Goal: Task Accomplishment & Management: Manage account settings

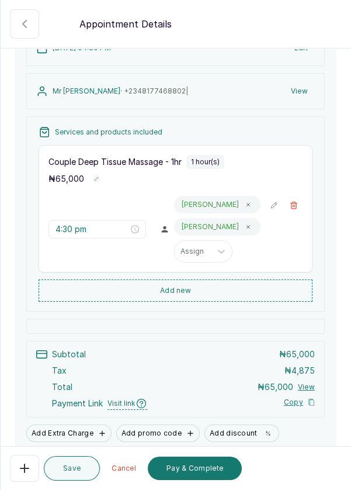
scroll to position [158, 0]
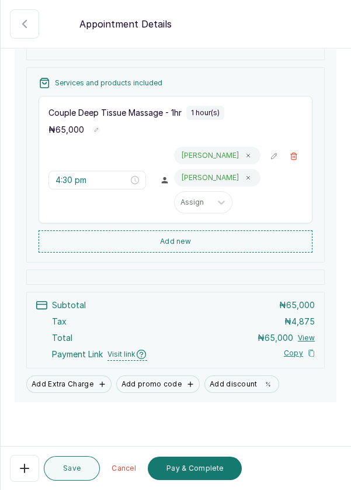
click at [215, 471] on button "Pay & Complete" at bounding box center [195, 468] width 94 height 23
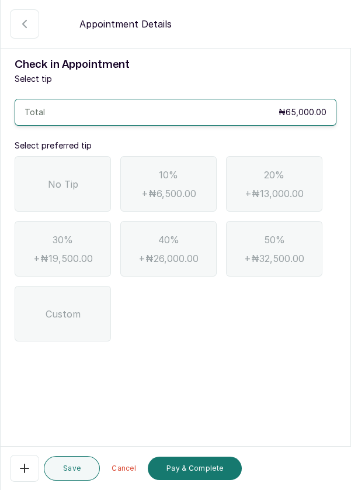
scroll to position [0, 0]
click at [59, 177] on span "No Tip" at bounding box center [63, 184] width 30 height 14
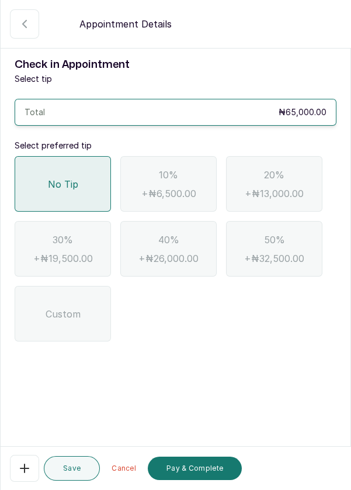
click at [209, 475] on button "Pay & Complete" at bounding box center [195, 468] width 94 height 23
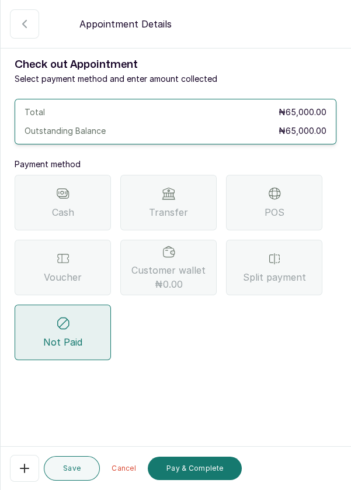
click at [198, 195] on div "Transfer" at bounding box center [168, 203] width 96 height 56
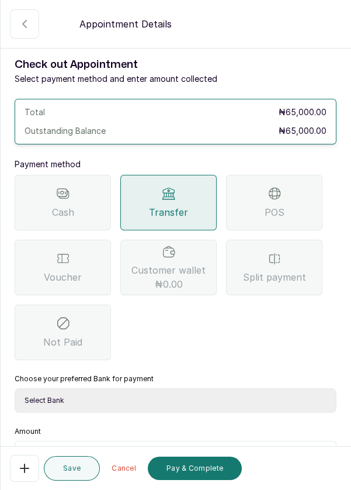
click at [199, 399] on select "Select Bank DERMASPACE ESTHETIC & WELLNESS CENT Sterling Bank DERMASPACEEST/DER…" at bounding box center [176, 400] width 322 height 25
select select "818ea5c0-5b47-4751-8f35-6fc14409c533"
click at [15, 388] on select "Select Bank DERMASPACE ESTHETIC & WELLNESS CENT Sterling Bank DERMASPACEEST/DER…" at bounding box center [176, 400] width 322 height 25
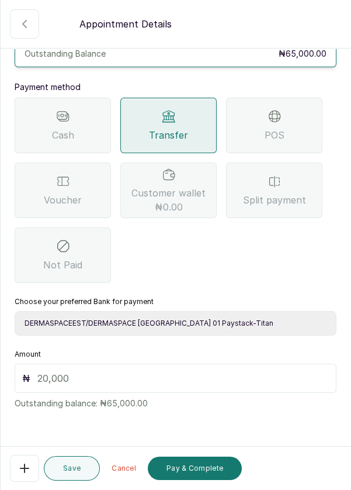
scroll to position [74, 0]
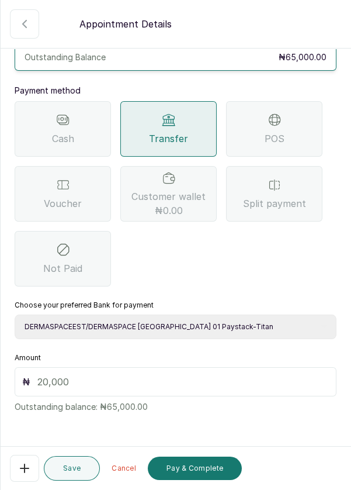
click at [89, 375] on input "text" at bounding box center [183, 382] width 292 height 14
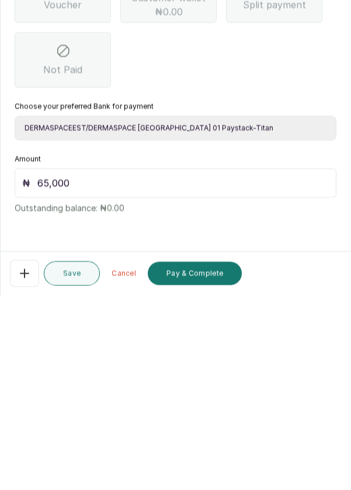
scroll to position [56, 0]
type input "65,000"
click at [211, 468] on button "Pay & Complete" at bounding box center [195, 468] width 94 height 23
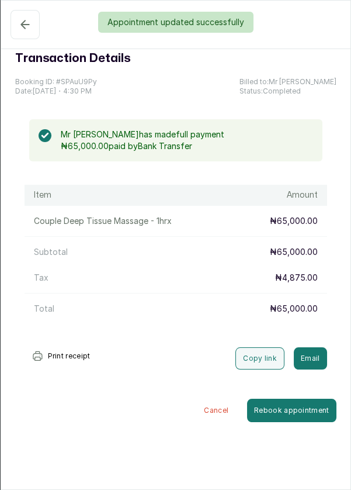
click at [14, 27] on div "Appointment updated successfully" at bounding box center [175, 22] width 351 height 21
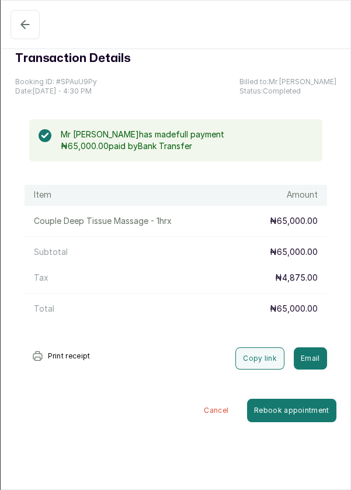
click at [14, 29] on button "Confirmed" at bounding box center [25, 24] width 29 height 29
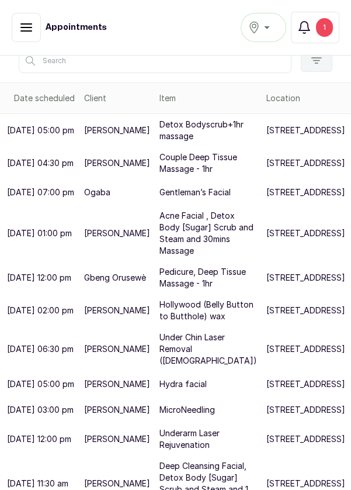
scroll to position [181, 0]
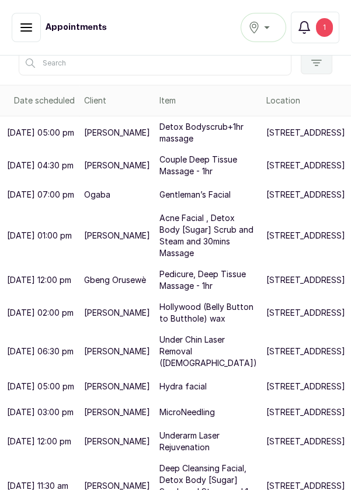
click at [267, 139] on p "[STREET_ADDRESS]" at bounding box center [306, 133] width 79 height 12
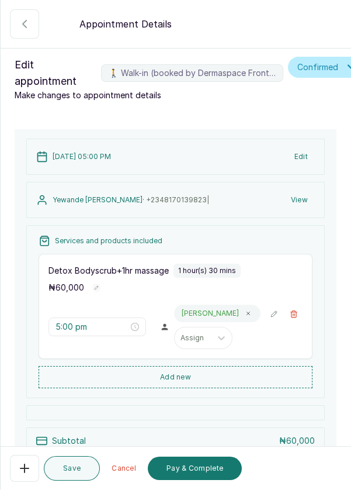
scroll to position [136, 0]
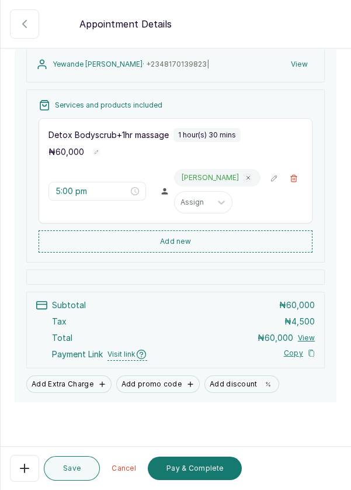
click at [205, 235] on button "Add new" at bounding box center [176, 241] width 274 height 22
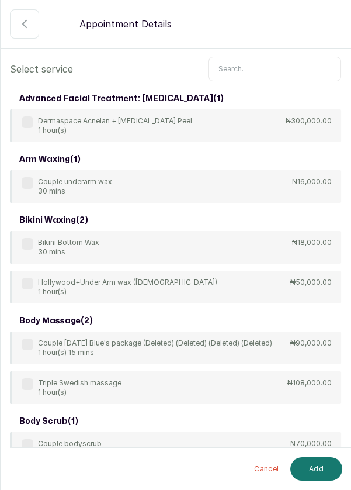
scroll to position [0, 0]
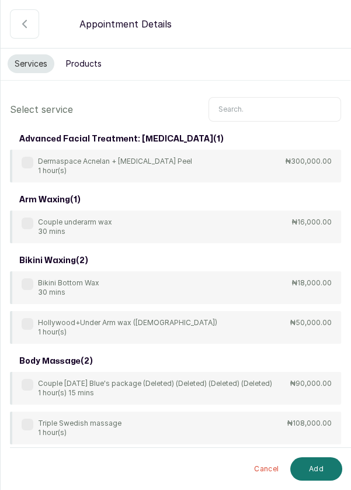
click at [262, 106] on input "text" at bounding box center [275, 109] width 133 height 25
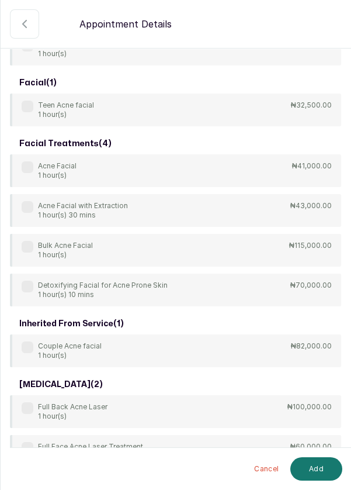
scroll to position [116, 0]
type input "Acne"
click at [29, 170] on div "Acne Facial 1 hour(s) ₦41,000.00" at bounding box center [176, 171] width 332 height 33
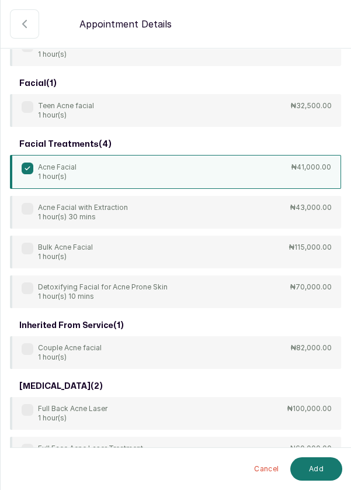
scroll to position [104, 0]
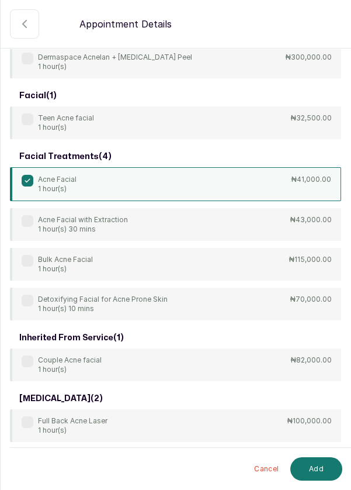
click at [325, 477] on button "Add" at bounding box center [317, 468] width 52 height 23
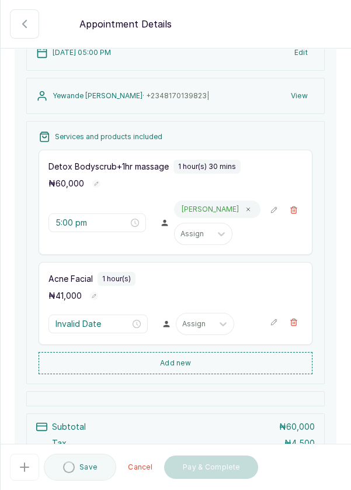
type input "6:30 pm"
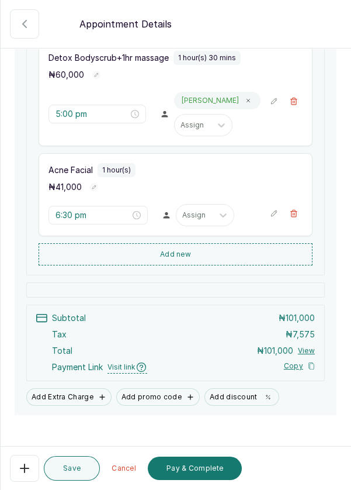
scroll to position [226, 0]
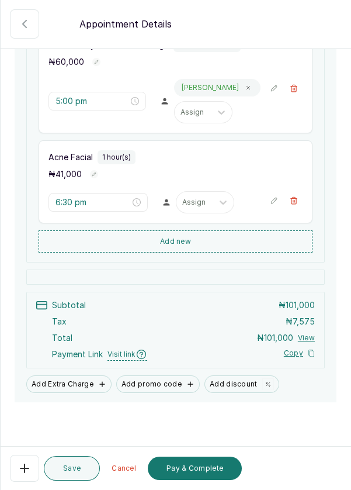
click at [247, 381] on button "Add discount" at bounding box center [242, 384] width 75 height 18
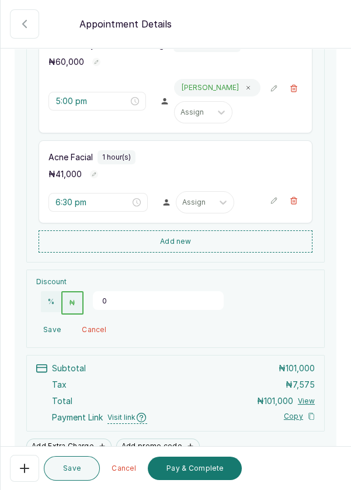
scroll to position [225, 0]
click at [119, 295] on input "0" at bounding box center [158, 301] width 131 height 19
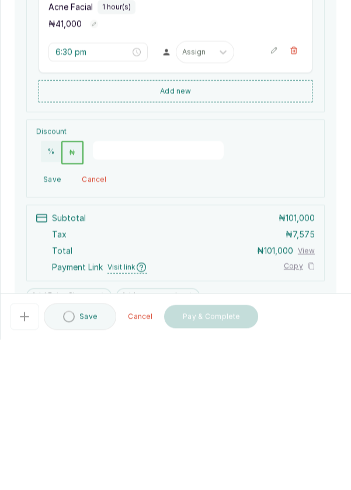
click at [49, 299] on button "%" at bounding box center [51, 302] width 20 height 21
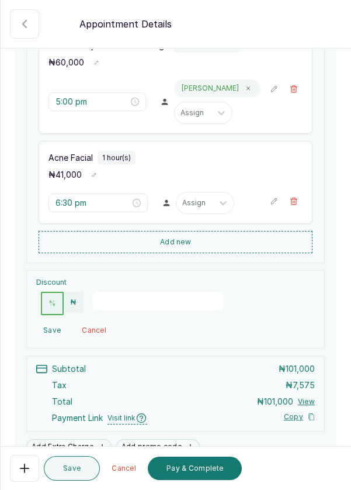
click at [108, 297] on input "number" at bounding box center [158, 301] width 131 height 19
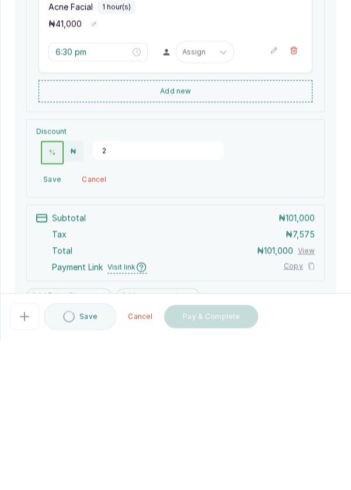
type input "20"
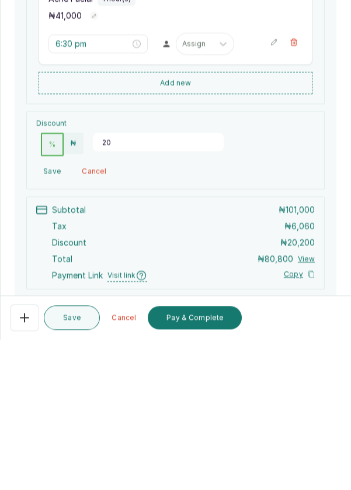
scroll to position [235, 0]
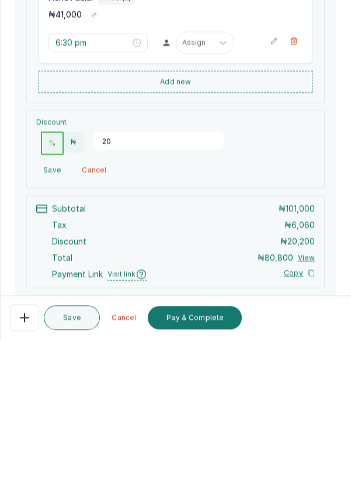
click at [200, 223] on button "Add new" at bounding box center [176, 233] width 274 height 22
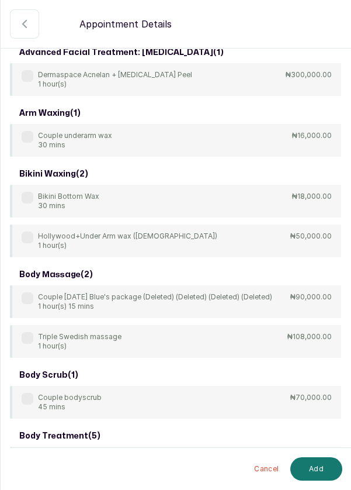
scroll to position [0, 0]
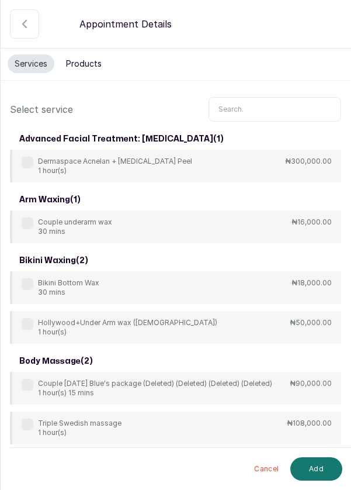
click at [262, 105] on input "text" at bounding box center [275, 109] width 133 height 25
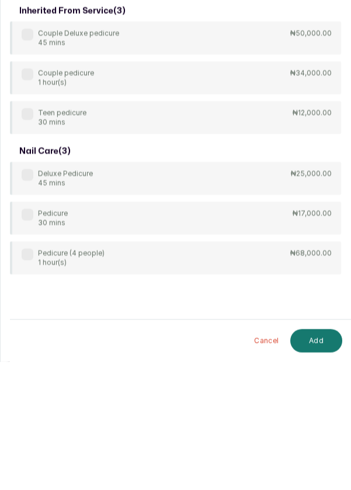
type input "Pedicure"
click at [25, 335] on div "Pedicure 30 mins ₦17,000.00" at bounding box center [176, 346] width 332 height 33
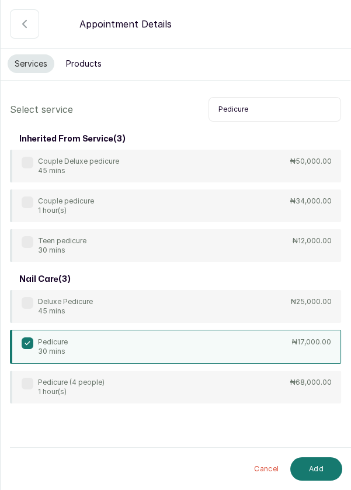
click at [319, 468] on button "Add" at bounding box center [317, 468] width 52 height 23
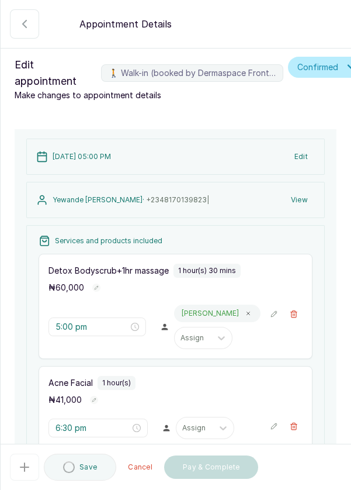
type input "7:30 pm"
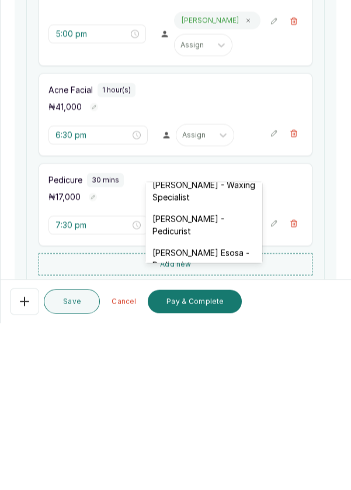
scroll to position [112, 0]
click at [211, 385] on div "[PERSON_NAME] - Pedicurist" at bounding box center [204, 392] width 117 height 34
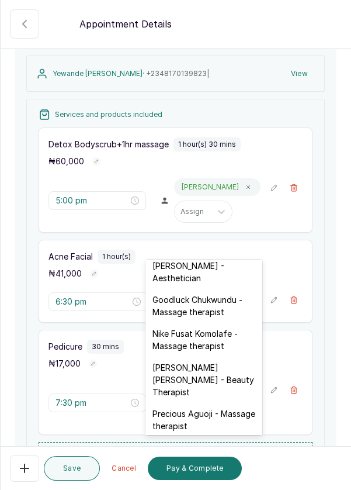
scroll to position [374, 0]
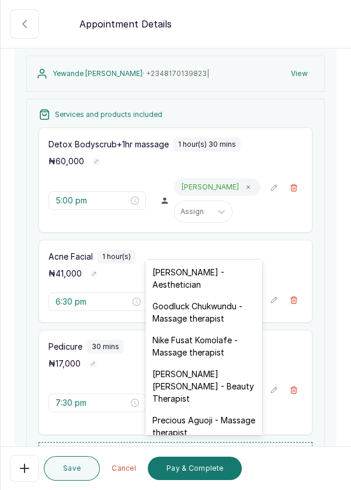
click at [207, 266] on div "[PERSON_NAME] - Aesthetician" at bounding box center [204, 278] width 117 height 34
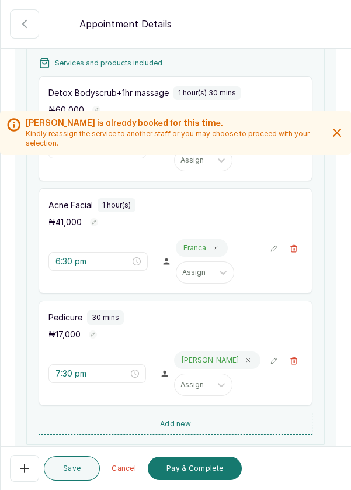
scroll to position [176, 0]
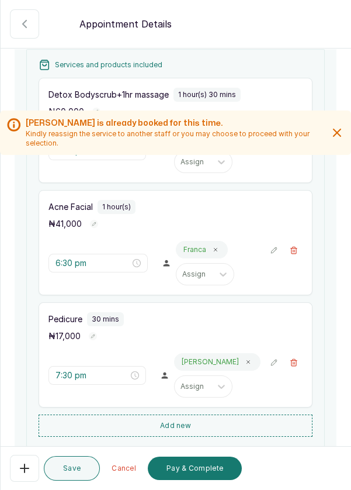
click at [295, 359] on icon "button" at bounding box center [294, 363] width 8 height 8
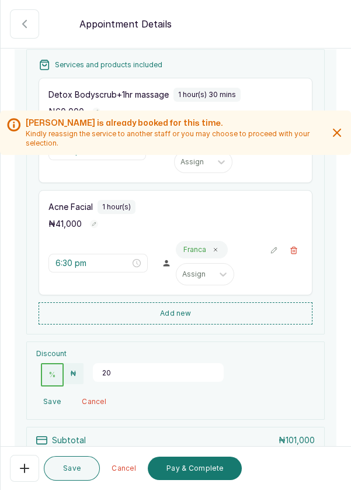
scroll to position [91, 0]
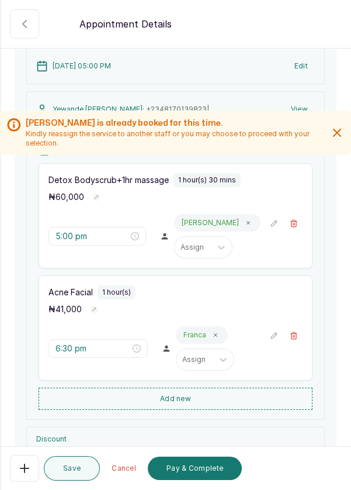
click at [291, 167] on div "[PERSON_NAME] is already booked for this time. Kindly reassign the service to a…" at bounding box center [175, 140] width 351 height 58
click at [297, 167] on div "[PERSON_NAME] is already booked for this time. Kindly reassign the service to a…" at bounding box center [175, 140] width 351 height 58
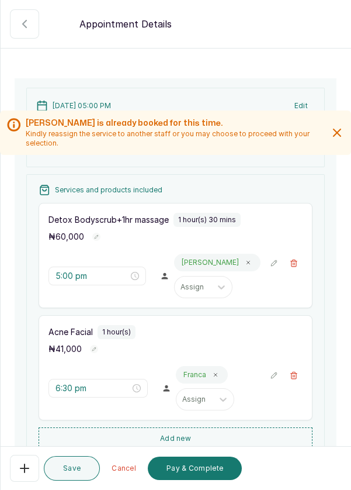
scroll to position [33, 0]
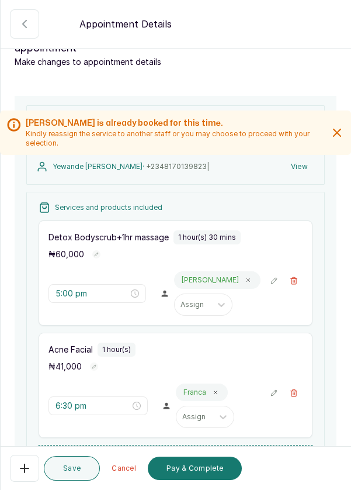
click at [288, 272] on button "🚶 Walk-in (booked by Dermaspace Frontdesk)" at bounding box center [294, 281] width 18 height 18
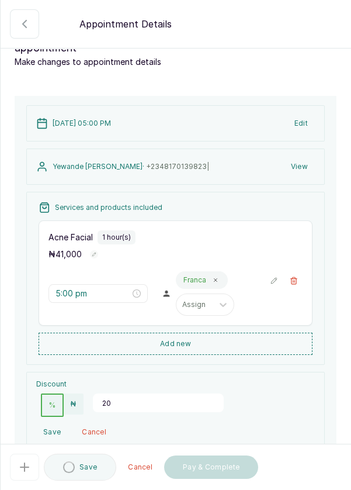
type input "6:30 pm"
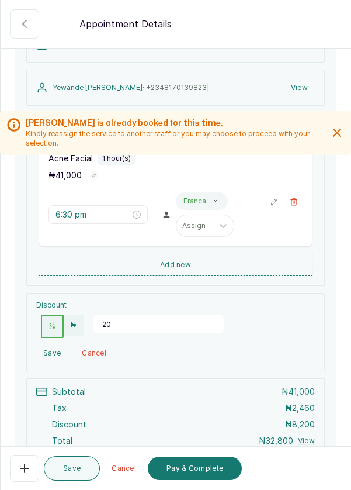
scroll to position [112, 0]
click at [46, 315] on button "%" at bounding box center [52, 326] width 23 height 23
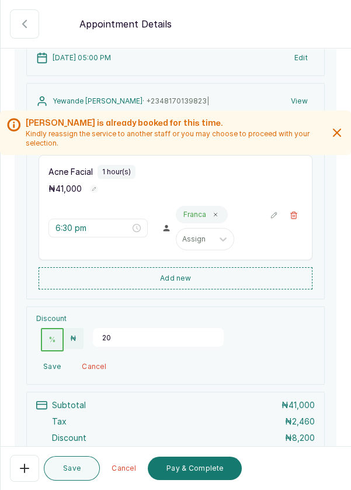
scroll to position [98, 0]
click at [78, 329] on button "₦" at bounding box center [73, 339] width 19 height 21
click at [115, 329] on input "20" at bounding box center [158, 338] width 131 height 19
type input "2"
click at [206, 268] on button "Add new" at bounding box center [176, 279] width 274 height 22
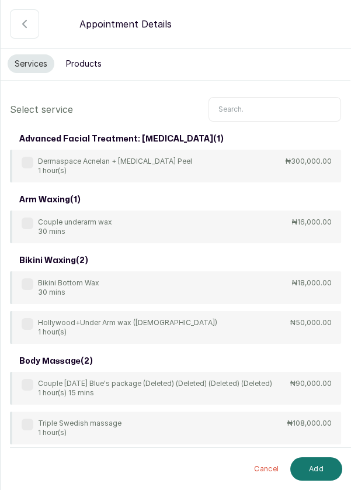
scroll to position [0, 0]
click at [259, 106] on input "text" at bounding box center [275, 109] width 133 height 25
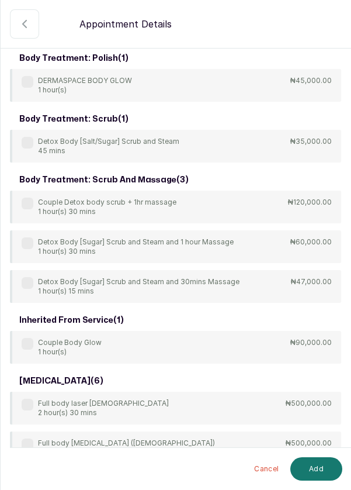
scroll to position [84, 0]
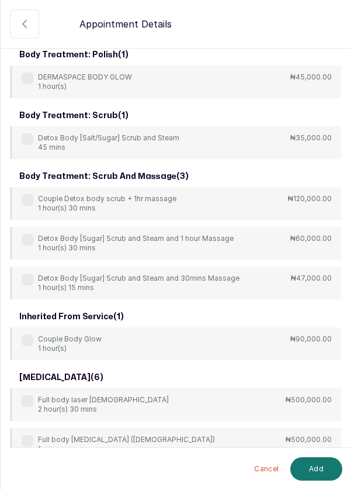
type input "Body"
click at [25, 236] on label at bounding box center [28, 240] width 12 height 12
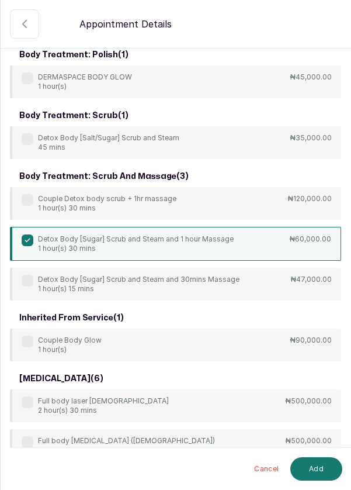
click at [314, 471] on button "Add" at bounding box center [317, 468] width 52 height 23
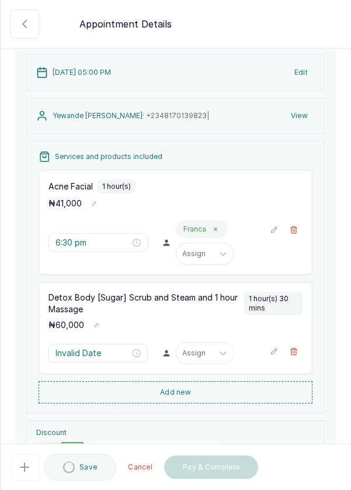
type input "7:30 pm"
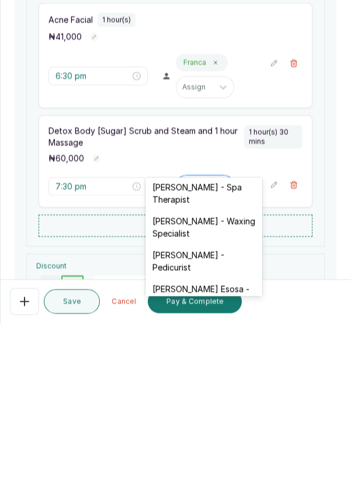
scroll to position [71, 0]
click at [209, 422] on div "[PERSON_NAME] - Pedicurist" at bounding box center [204, 428] width 117 height 34
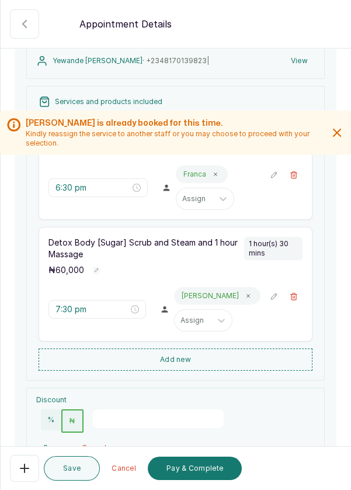
scroll to position [132, 0]
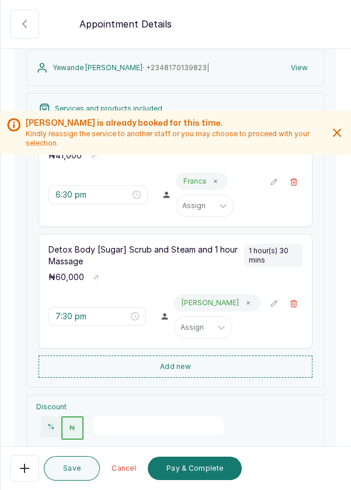
click at [198, 356] on button "Add new" at bounding box center [176, 367] width 274 height 22
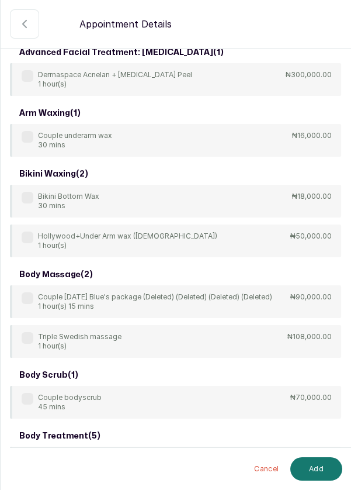
scroll to position [0, 0]
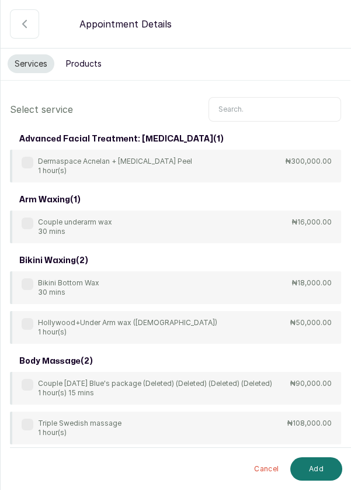
click at [260, 105] on input "text" at bounding box center [275, 109] width 133 height 25
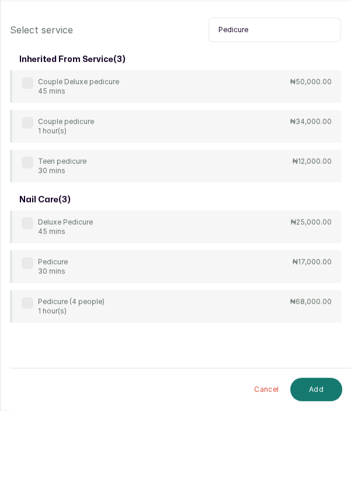
type input "Pedicure"
click at [23, 337] on label at bounding box center [28, 343] width 12 height 12
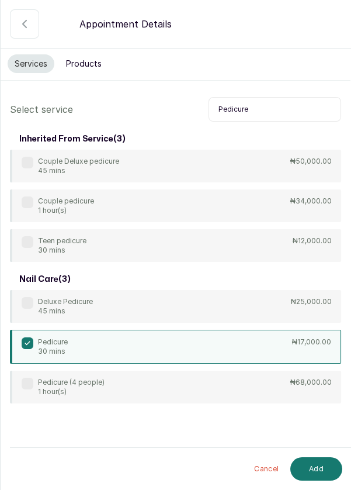
click at [316, 461] on button "Add" at bounding box center [317, 468] width 52 height 23
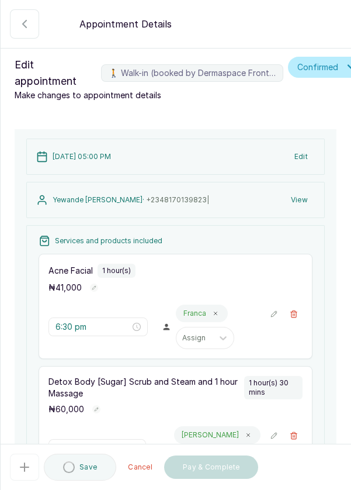
type input "9:00 pm"
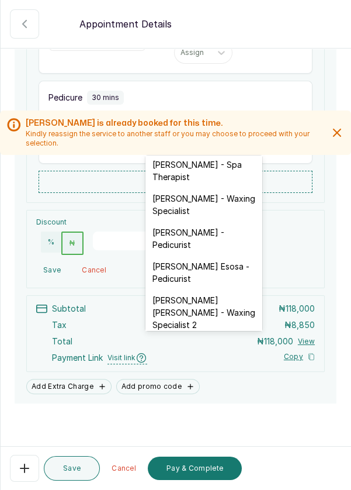
scroll to position [74, 0]
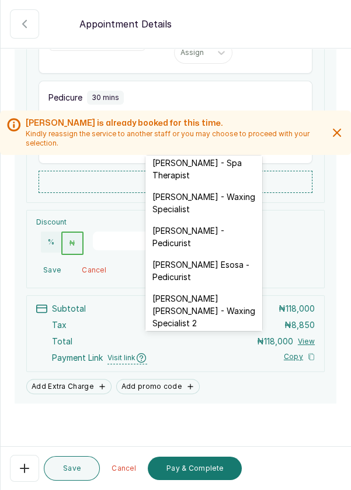
click at [215, 235] on div "[PERSON_NAME] - Pedicurist" at bounding box center [204, 237] width 117 height 34
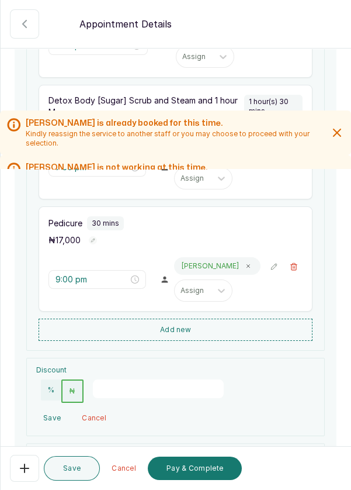
scroll to position [285, 0]
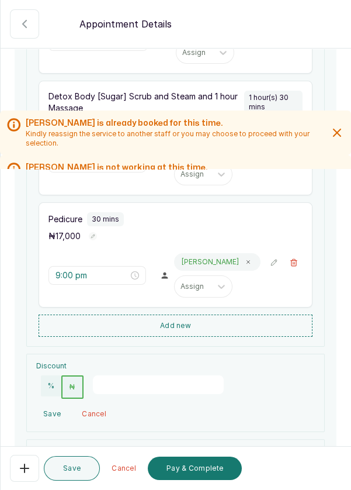
click at [300, 254] on button "🚶 Walk-in (booked by Dermaspace Frontdesk)" at bounding box center [294, 263] width 18 height 18
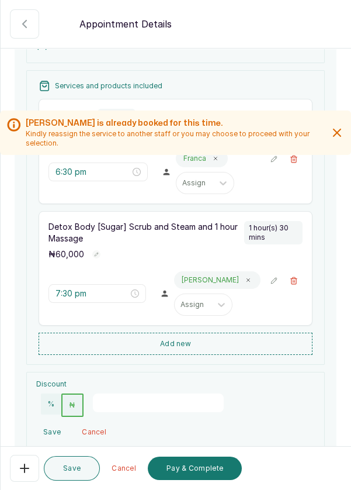
scroll to position [143, 0]
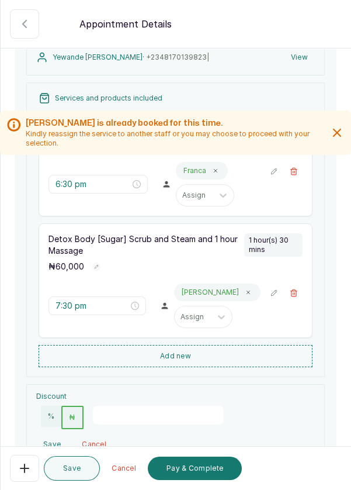
click at [300, 287] on button "🚶 Walk-in (booked by Dermaspace Frontdesk)" at bounding box center [294, 293] width 18 height 18
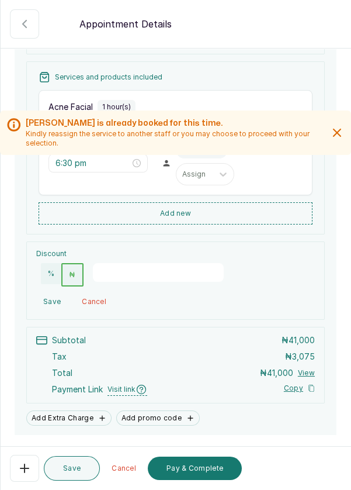
scroll to position [164, 0]
click at [109, 266] on input "number" at bounding box center [158, 272] width 131 height 19
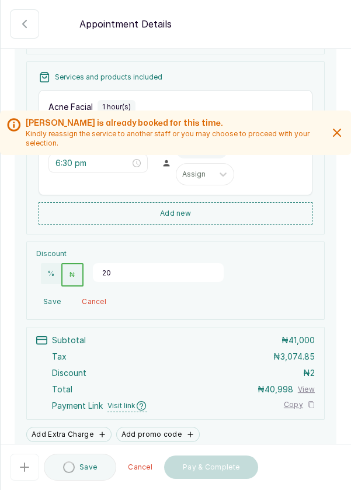
click at [47, 271] on button "%" at bounding box center [51, 273] width 20 height 21
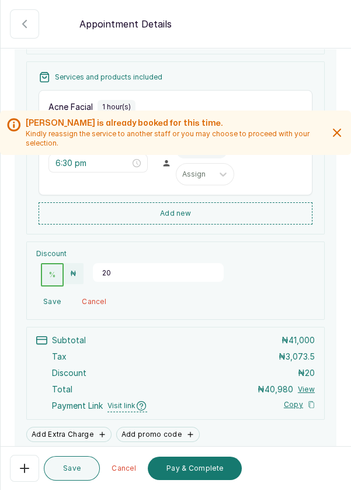
scroll to position [213, 0]
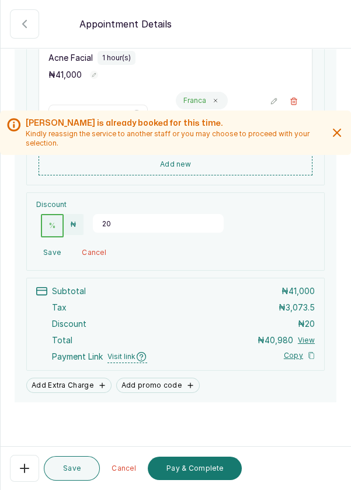
click at [50, 223] on button "%" at bounding box center [52, 225] width 23 height 23
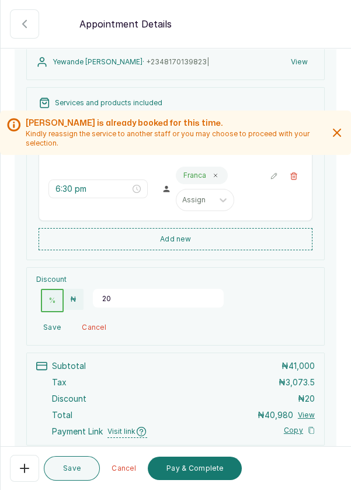
scroll to position [135, 0]
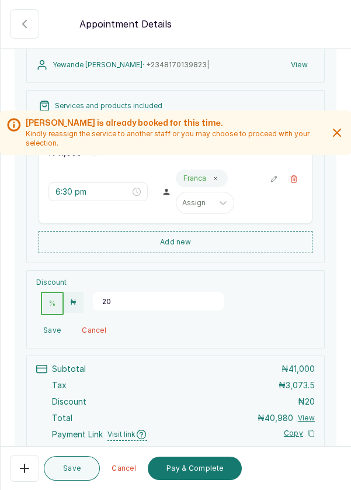
click at [294, 181] on button "🚶 Walk-in (booked by Dermaspace Frontdesk)" at bounding box center [294, 179] width 18 height 18
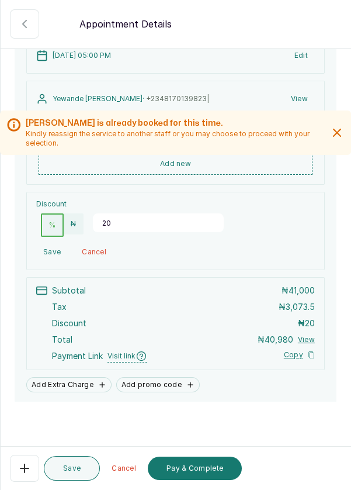
scroll to position [34, 0]
click at [116, 213] on input "20" at bounding box center [158, 222] width 131 height 19
type input "2"
click at [74, 213] on button "₦" at bounding box center [73, 223] width 19 height 21
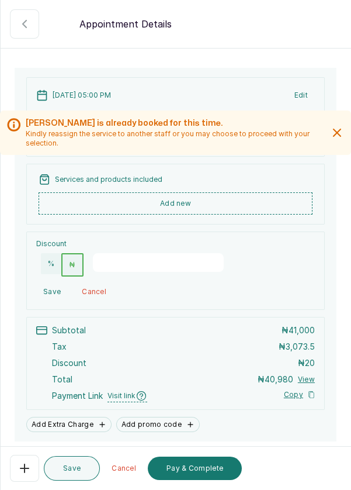
scroll to position [0, 0]
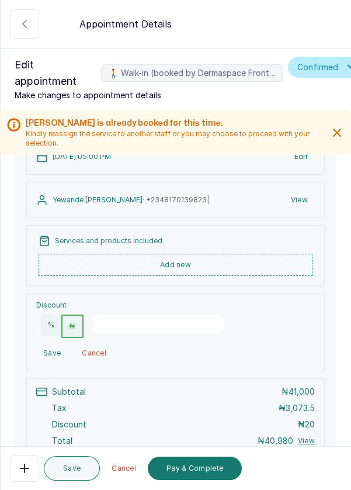
click at [209, 254] on button "Add new" at bounding box center [176, 265] width 274 height 22
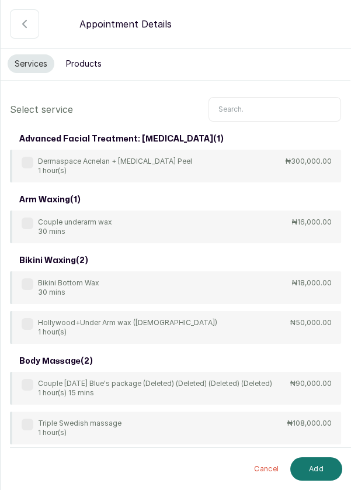
click at [253, 104] on input "text" at bounding box center [275, 109] width 133 height 25
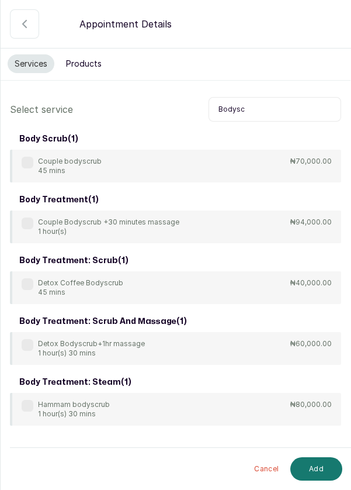
scroll to position [17, 0]
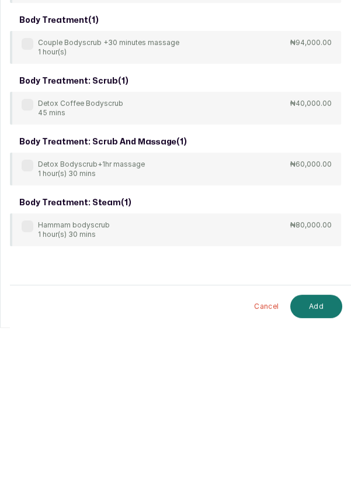
type input "Bodysc"
click at [28, 325] on label at bounding box center [28, 328] width 12 height 12
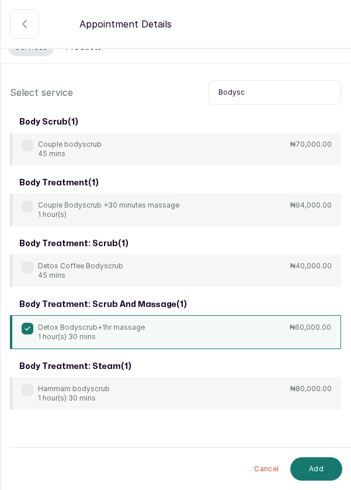
click at [326, 473] on button "Add" at bounding box center [317, 468] width 52 height 23
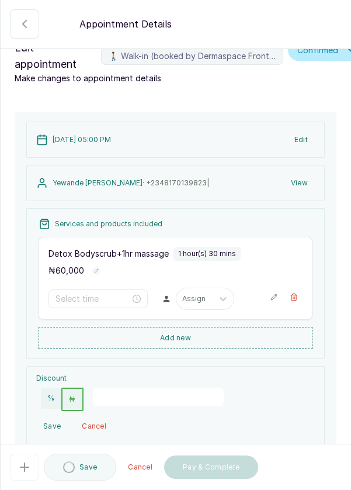
type input "5:00 pm"
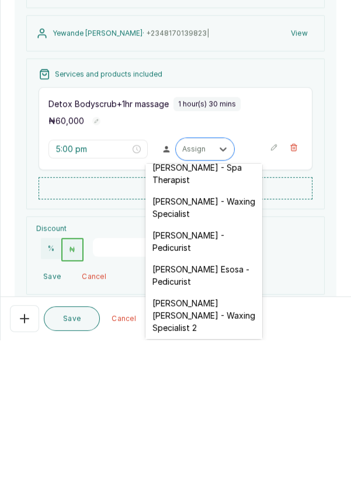
scroll to position [79, 0]
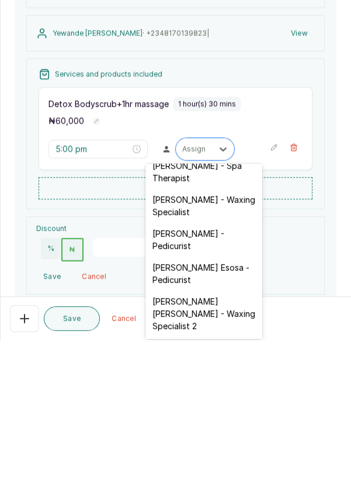
click at [214, 389] on div "[PERSON_NAME] - Pedicurist" at bounding box center [204, 390] width 117 height 34
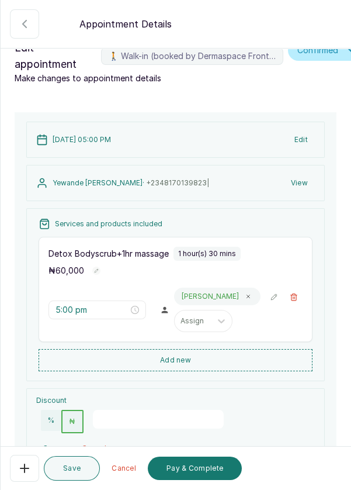
click at [222, 354] on button "Add new" at bounding box center [176, 360] width 274 height 22
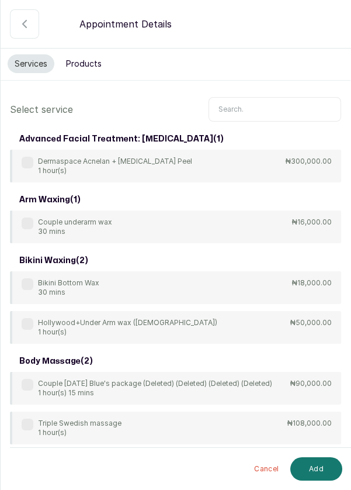
scroll to position [0, 0]
click at [250, 106] on input "text" at bounding box center [275, 109] width 133 height 25
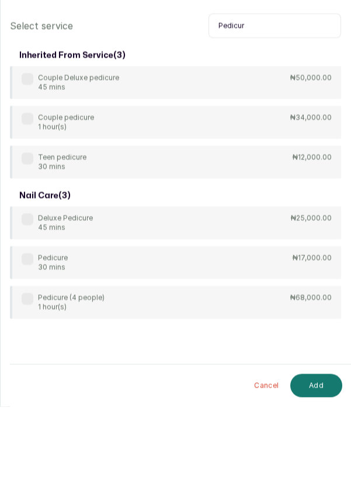
type input "Pedicur"
click at [26, 333] on div "Pedicure 30 mins ₦17,000.00" at bounding box center [176, 346] width 332 height 33
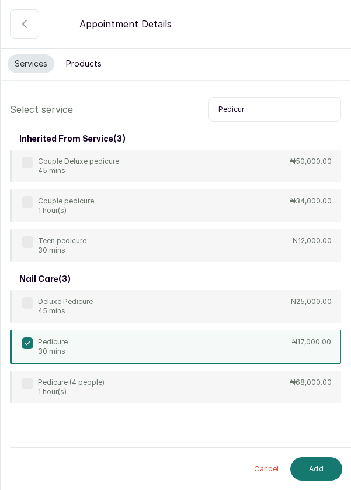
click at [316, 471] on button "Add" at bounding box center [317, 468] width 52 height 23
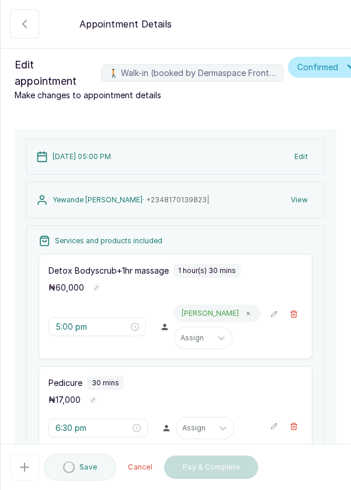
type input "6:30 pm"
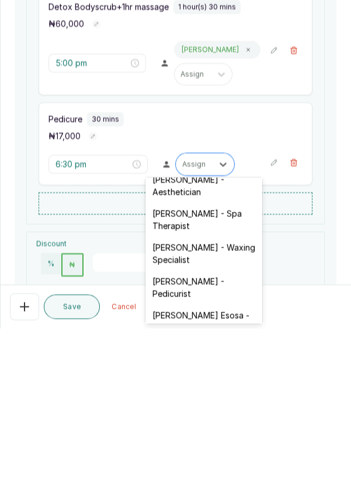
scroll to position [61, 0]
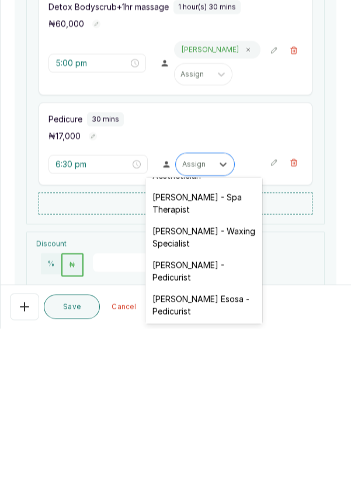
click at [215, 433] on div "[PERSON_NAME] - Pedicurist" at bounding box center [204, 433] width 117 height 34
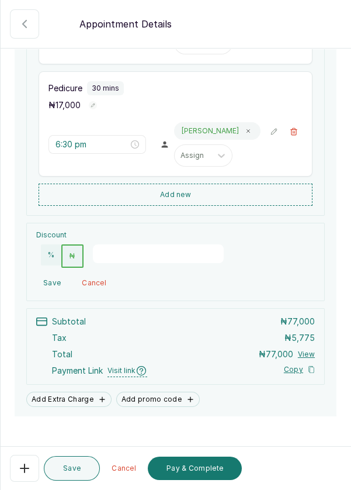
scroll to position [296, 0]
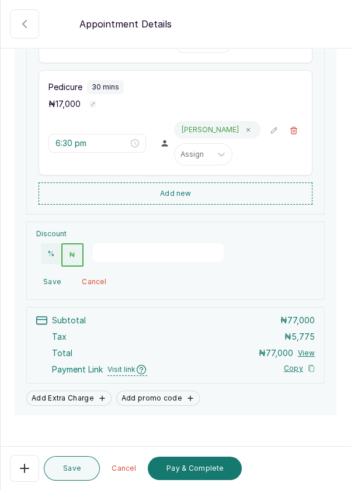
click at [73, 473] on button "Save" at bounding box center [72, 468] width 56 height 25
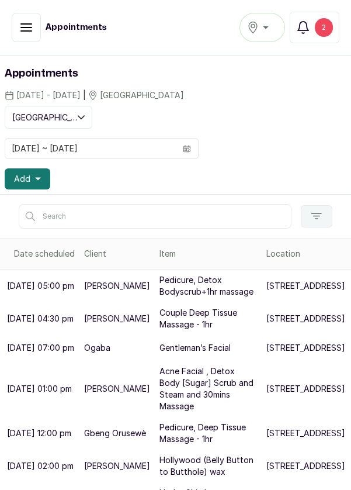
scroll to position [0, 0]
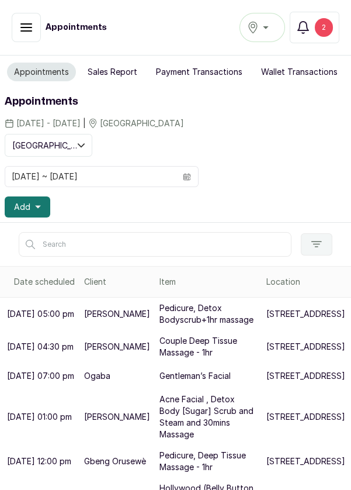
click at [39, 204] on icon "button" at bounding box center [38, 207] width 6 height 6
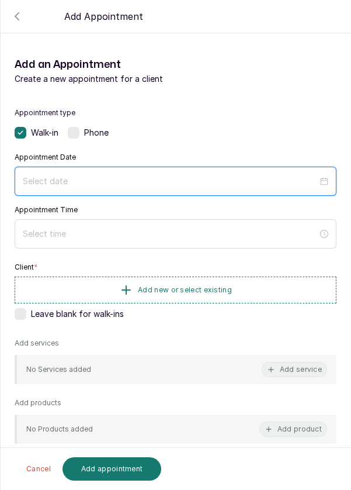
click at [120, 175] on input at bounding box center [170, 181] width 295 height 13
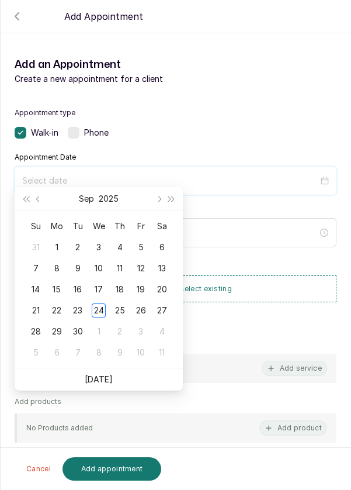
scroll to position [95, 0]
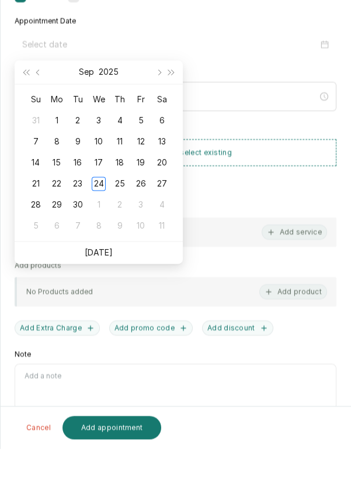
click at [108, 295] on link "[DATE]" at bounding box center [99, 294] width 28 height 10
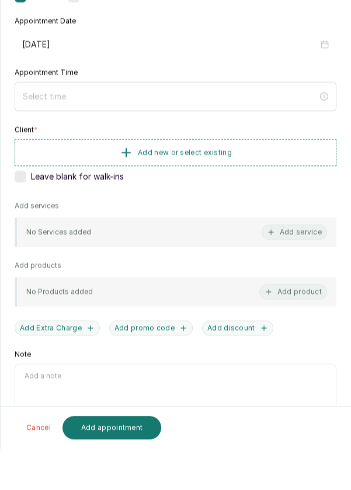
type input "[DATE]"
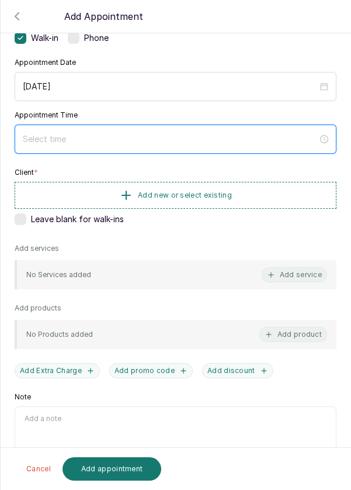
click at [99, 134] on input at bounding box center [170, 139] width 295 height 13
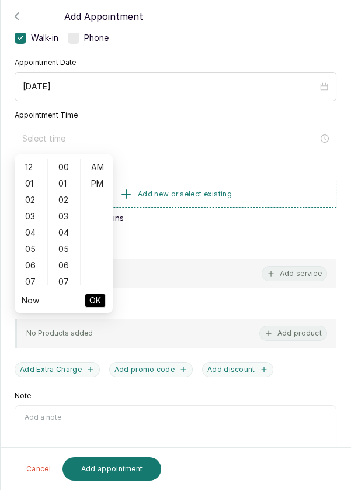
click at [26, 270] on div "06" at bounding box center [31, 265] width 28 height 16
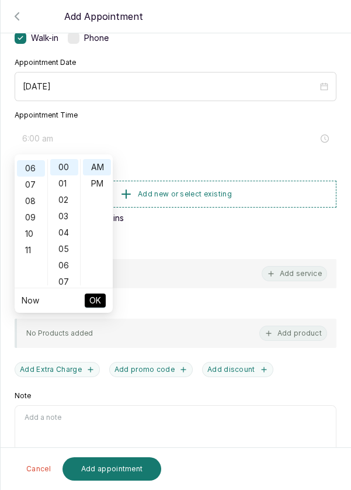
scroll to position [98, 0]
click at [104, 188] on div "PM" at bounding box center [97, 183] width 28 height 16
type input "6:00 pm"
click at [99, 302] on span "OK" at bounding box center [95, 300] width 12 height 22
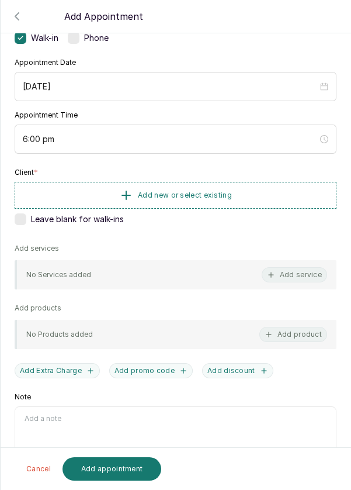
click at [271, 193] on button "Add new or select existing" at bounding box center [176, 195] width 322 height 27
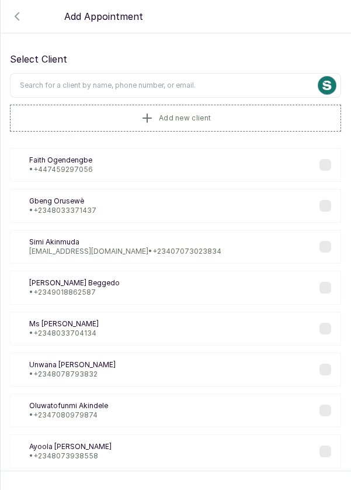
scroll to position [5, 0]
click at [211, 81] on input "text" at bounding box center [176, 85] width 332 height 25
type input "A"
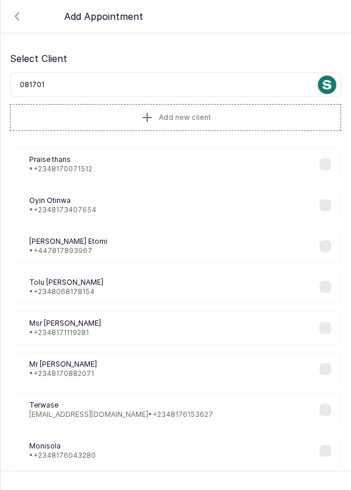
type input "0817013"
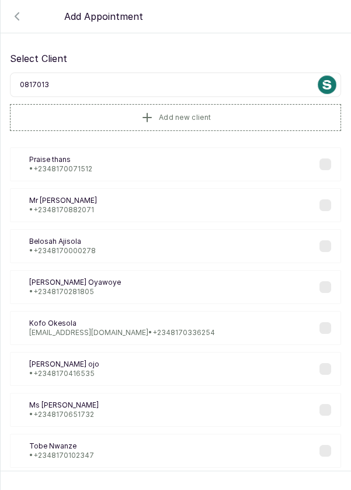
scroll to position [0, 0]
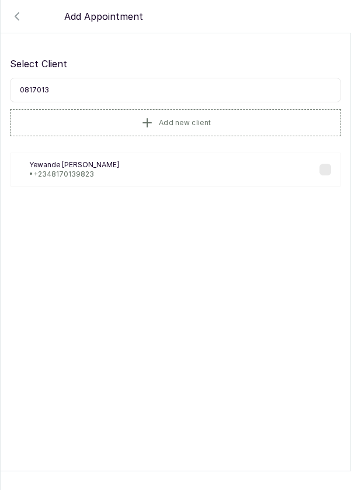
click at [94, 164] on div "YT [PERSON_NAME] • [PHONE_NUMBER]" at bounding box center [176, 170] width 332 height 34
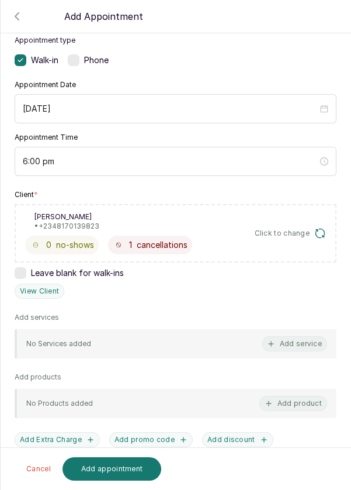
scroll to position [78, 0]
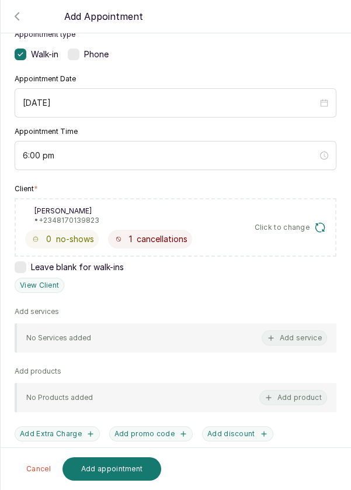
click at [306, 335] on button "Add service" at bounding box center [295, 337] width 66 height 15
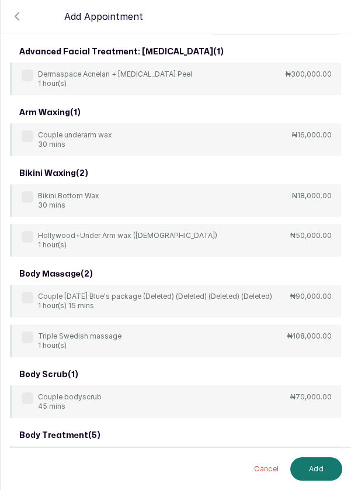
scroll to position [0, 0]
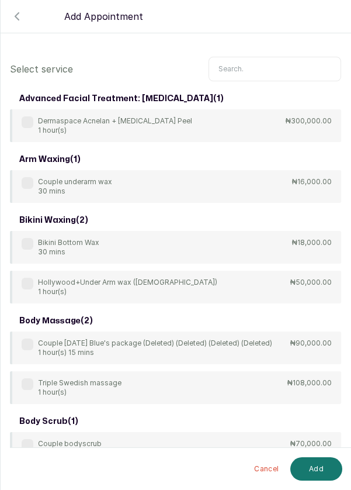
click at [265, 63] on input "text" at bounding box center [275, 69] width 133 height 25
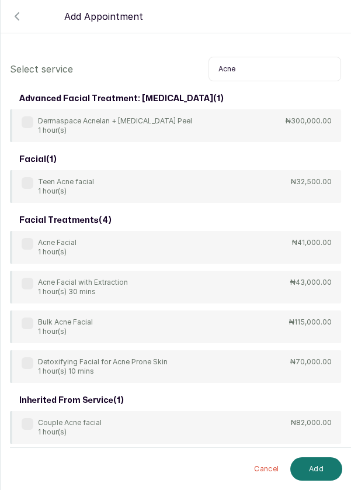
type input "Acne"
click at [22, 242] on label at bounding box center [28, 244] width 12 height 12
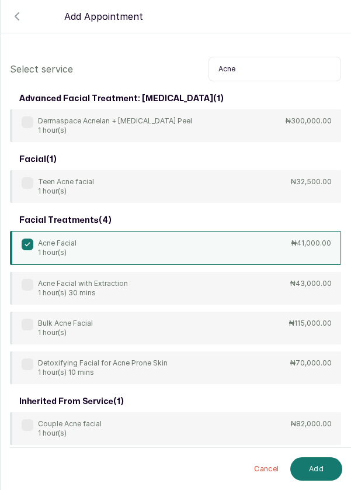
click at [316, 468] on button "Add" at bounding box center [317, 468] width 52 height 23
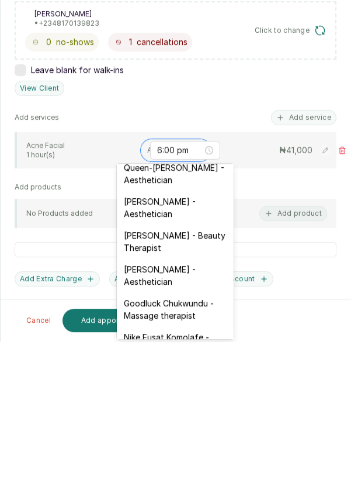
scroll to position [278, 0]
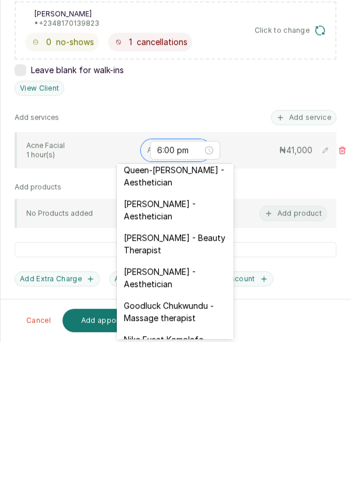
click at [188, 418] on div "[PERSON_NAME] - Aesthetician" at bounding box center [175, 426] width 117 height 34
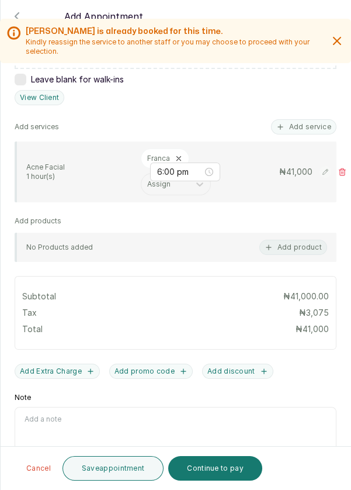
scroll to position [0, 0]
click at [228, 365] on button "Add discount" at bounding box center [237, 371] width 71 height 15
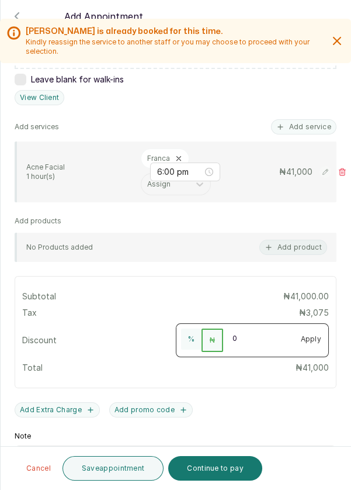
click at [244, 333] on input "0" at bounding box center [258, 338] width 70 height 19
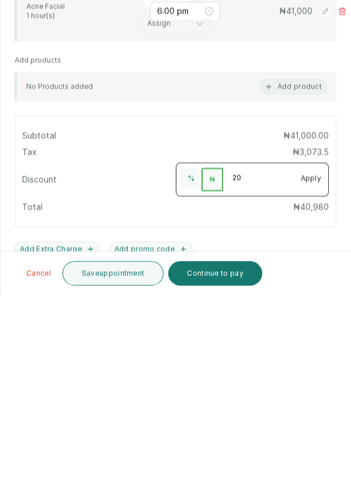
scroll to position [229, 0]
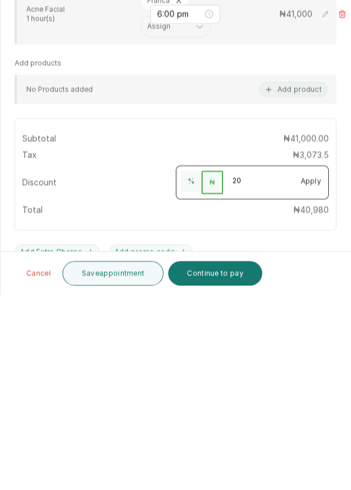
click at [189, 366] on button "%" at bounding box center [191, 376] width 20 height 21
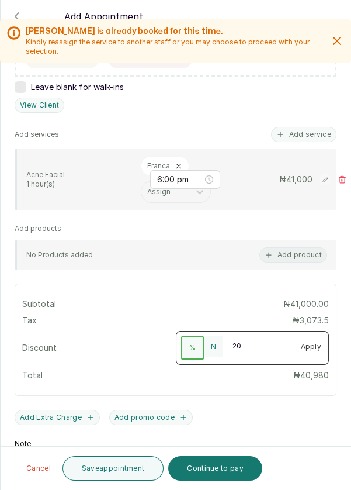
scroll to position [304, 0]
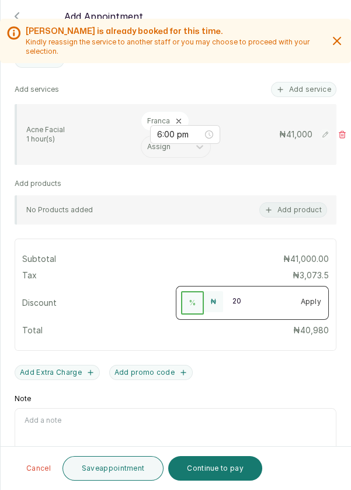
click at [222, 291] on button "₦" at bounding box center [213, 301] width 19 height 21
click at [248, 291] on input "20" at bounding box center [258, 300] width 70 height 19
type input "2"
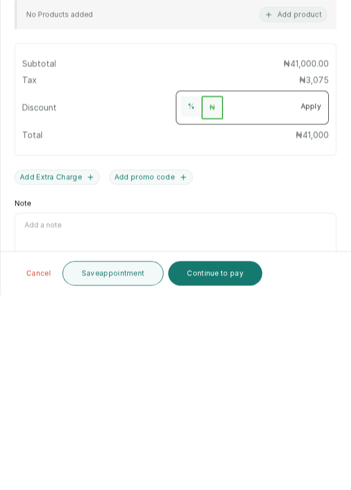
click at [137, 469] on button "Save appointment" at bounding box center [114, 468] width 102 height 25
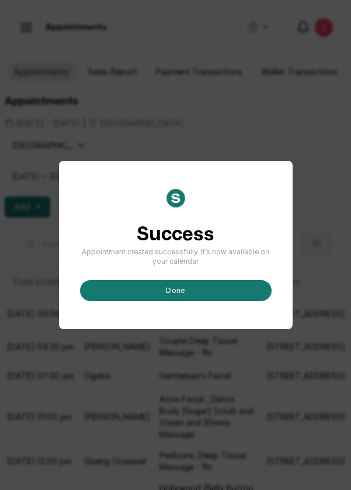
click at [240, 301] on button "done" at bounding box center [176, 290] width 192 height 21
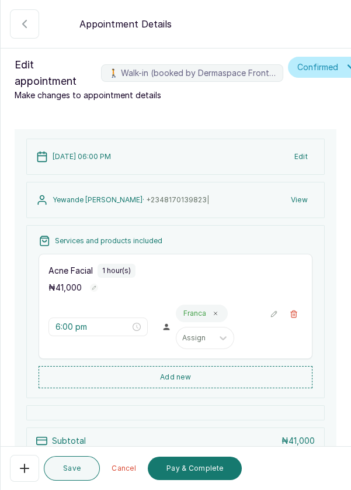
scroll to position [134, 0]
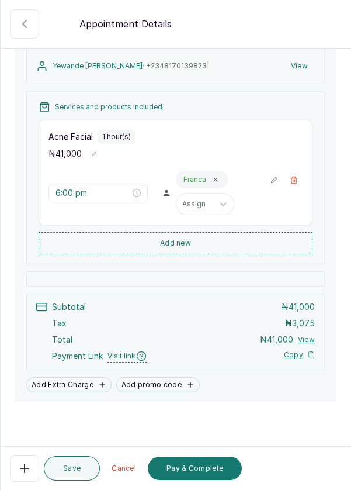
click at [237, 377] on div "Add Extra Charge Add promo code" at bounding box center [175, 384] width 299 height 15
click at [240, 377] on div "Add Extra Charge Add promo code" at bounding box center [175, 384] width 299 height 15
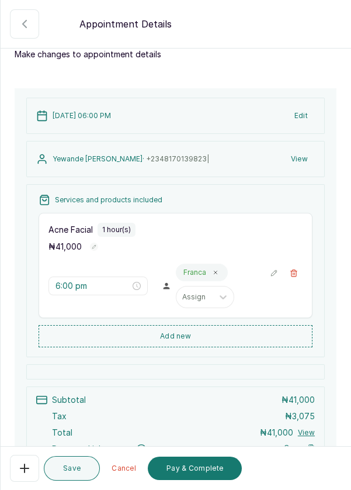
scroll to position [0, 0]
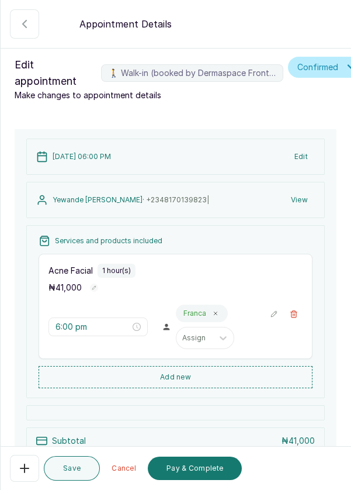
click at [19, 21] on icon "button" at bounding box center [25, 24] width 14 height 14
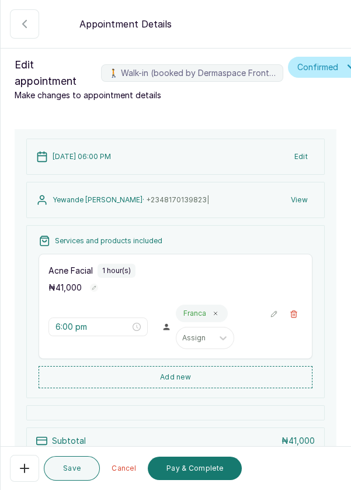
click at [22, 27] on icon "button" at bounding box center [25, 24] width 14 height 14
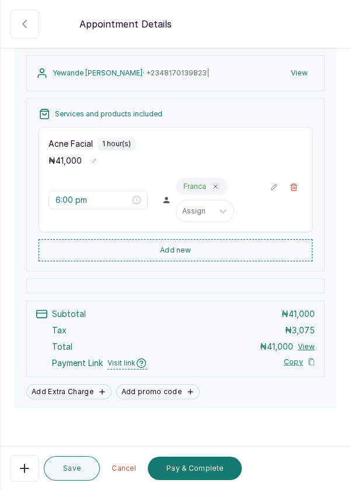
scroll to position [134, 0]
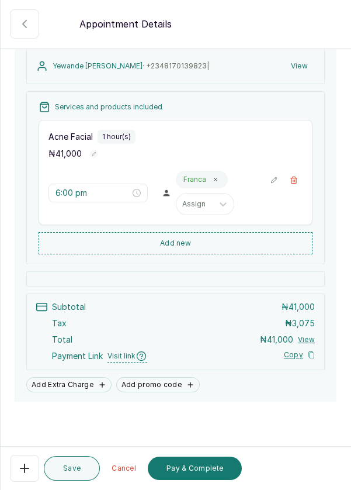
click at [122, 480] on button "Cancel" at bounding box center [124, 468] width 39 height 23
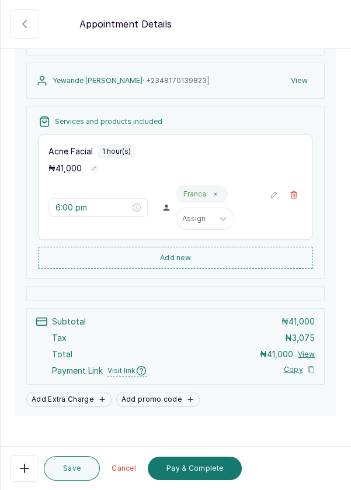
scroll to position [0, 0]
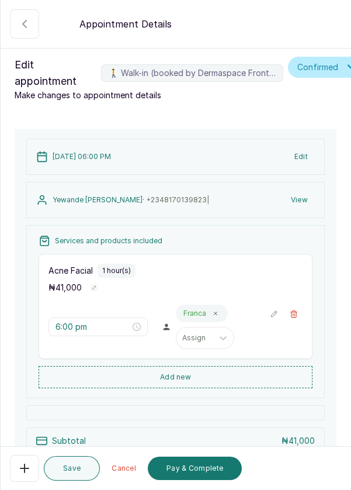
click at [23, 33] on button "🚶 Walk-in (booked by Dermaspace Frontdesk)" at bounding box center [24, 23] width 29 height 29
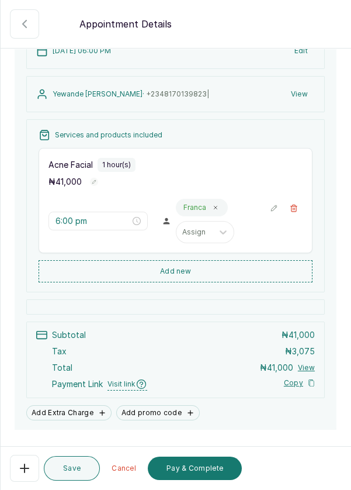
scroll to position [106, 0]
click at [23, 475] on icon "button" at bounding box center [25, 468] width 14 height 14
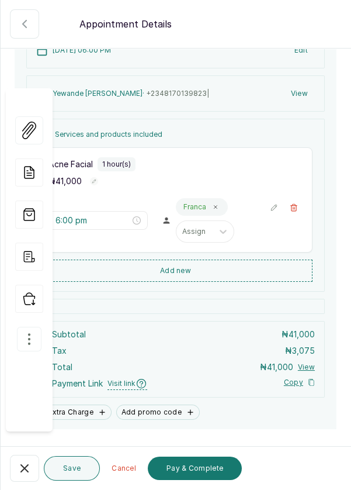
click at [23, 327] on button "button" at bounding box center [29, 339] width 25 height 25
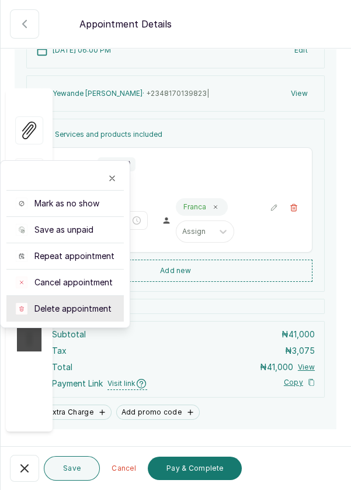
click at [60, 303] on span "Delete appointment" at bounding box center [73, 309] width 77 height 12
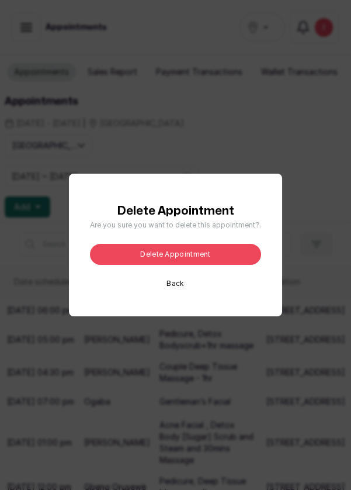
click at [233, 265] on button "Delete appointment" at bounding box center [175, 254] width 171 height 21
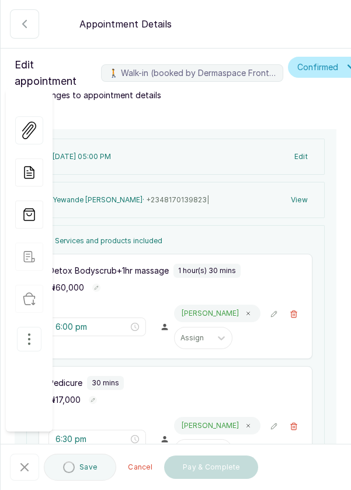
type input "5:00 pm"
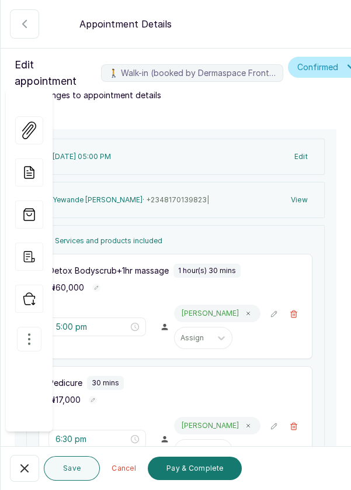
click at [18, 475] on icon "button" at bounding box center [25, 468] width 14 height 14
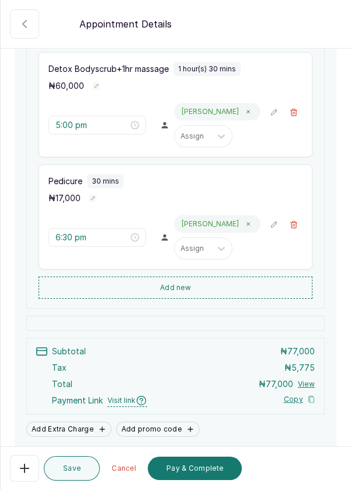
scroll to position [245, 0]
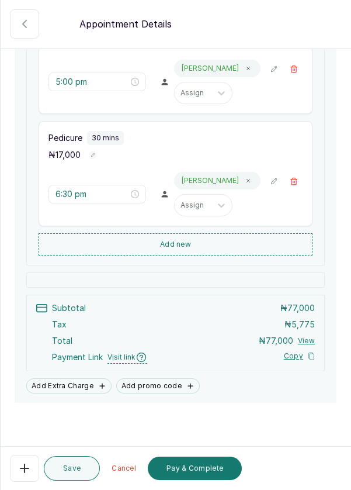
click at [259, 244] on button "Add new" at bounding box center [176, 244] width 274 height 22
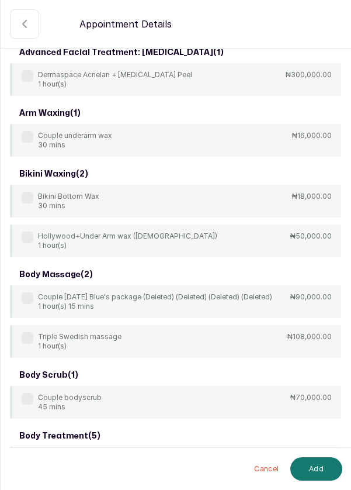
scroll to position [0, 0]
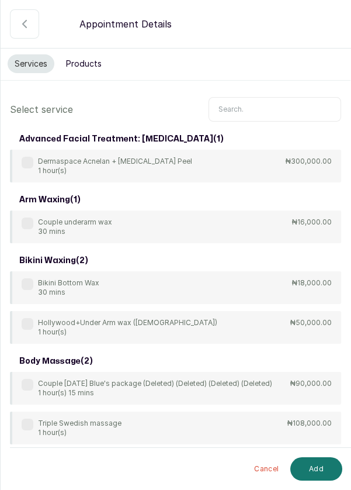
click at [263, 104] on input "text" at bounding box center [275, 109] width 133 height 25
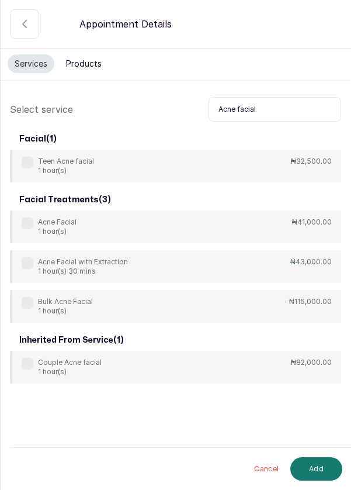
type input "Acne facial"
click at [26, 221] on label at bounding box center [28, 224] width 12 height 12
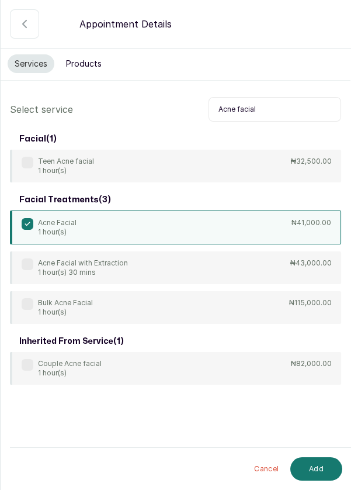
click at [316, 473] on button "Add" at bounding box center [317, 468] width 52 height 23
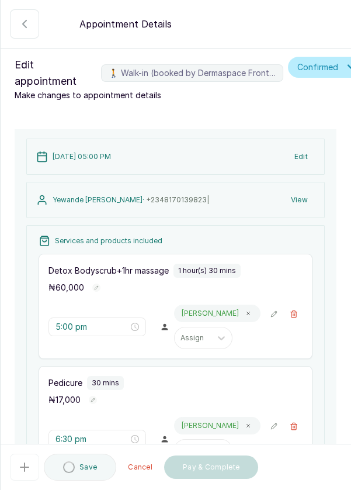
type input "7:00 pm"
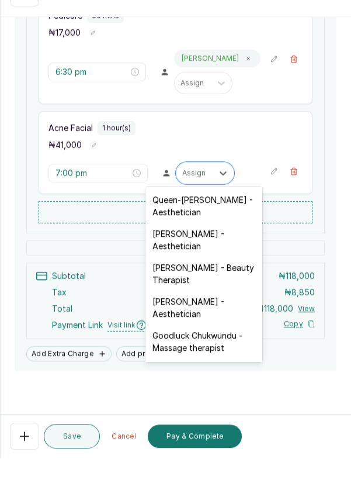
scroll to position [291, 0]
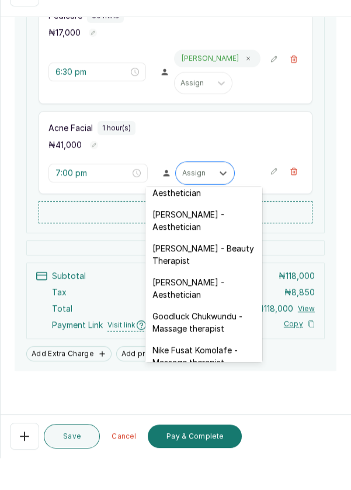
click at [235, 304] on div "[PERSON_NAME] - Aesthetician" at bounding box center [204, 321] width 117 height 34
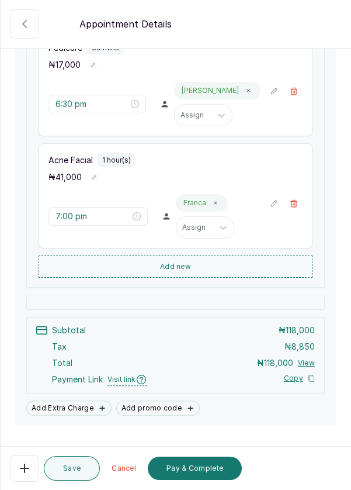
click at [275, 199] on icon "button" at bounding box center [274, 203] width 8 height 8
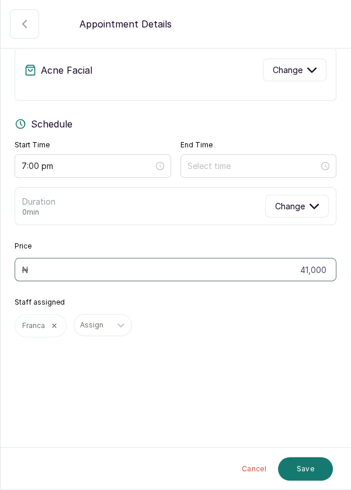
scroll to position [0, 0]
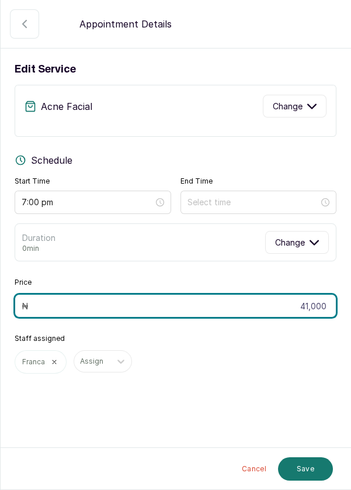
click at [325, 302] on input "41,000" at bounding box center [176, 305] width 322 height 23
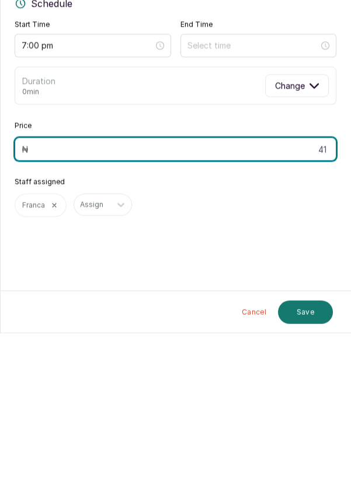
type input "4"
type input "3"
type input "41,000"
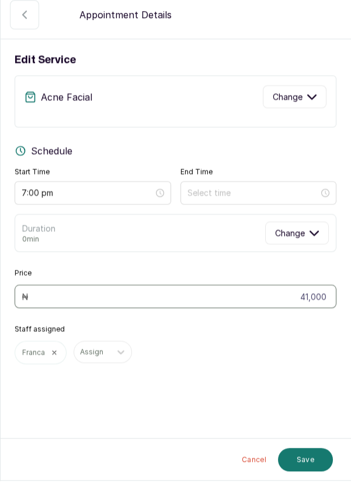
click at [31, 15] on button "Confirmed" at bounding box center [24, 23] width 29 height 29
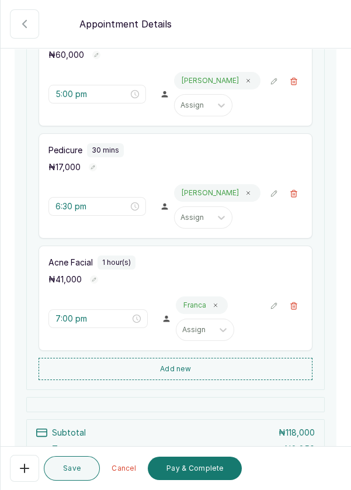
scroll to position [222, 0]
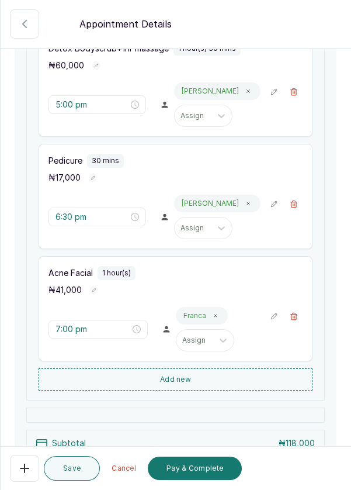
click at [292, 202] on icon "button" at bounding box center [294, 204] width 8 height 8
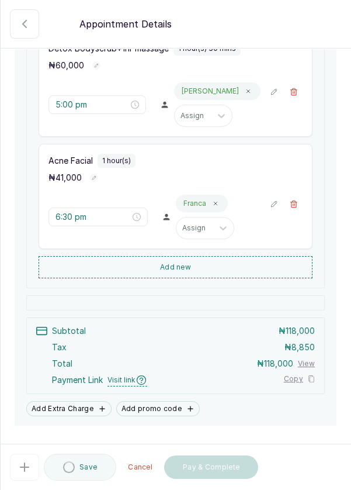
type input "7:00 pm"
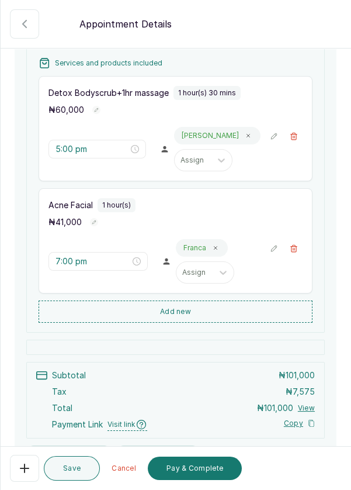
scroll to position [211, 0]
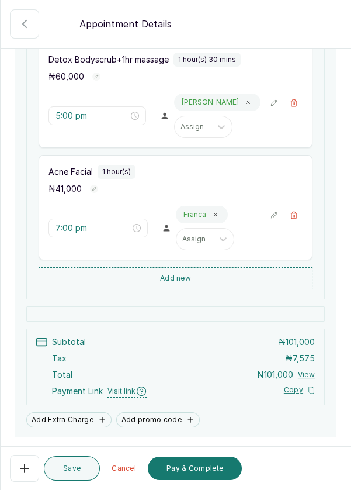
click at [23, 20] on icon "button" at bounding box center [25, 24] width 14 height 14
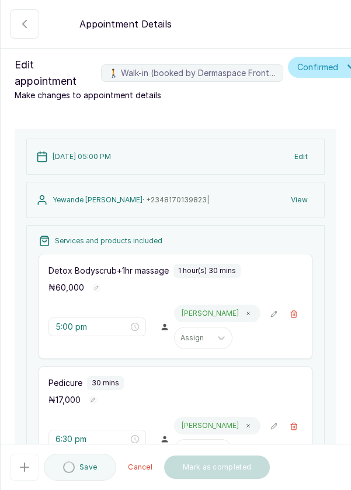
type input "6:30 pm"
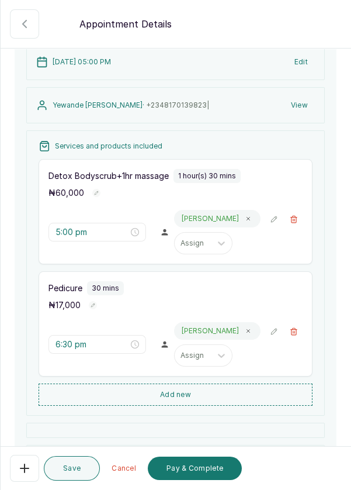
scroll to position [115, 0]
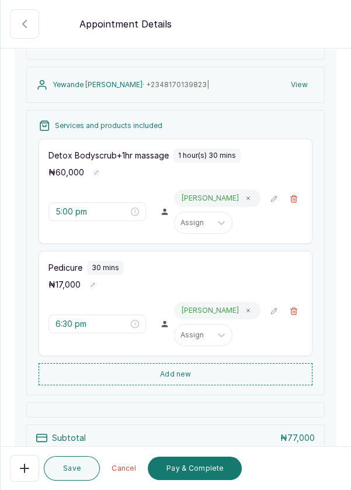
click at [292, 314] on button "🚶 Walk-in (booked by Dermaspace Frontdesk)" at bounding box center [294, 311] width 18 height 18
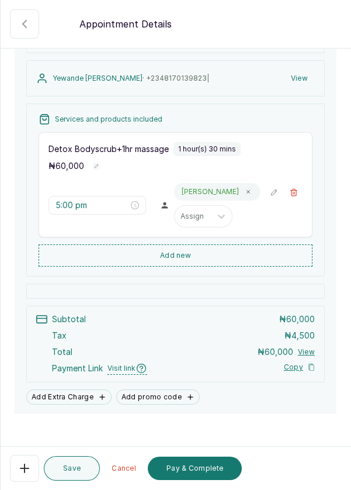
scroll to position [123, 0]
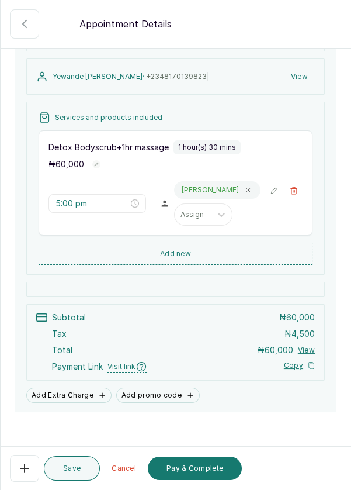
click at [208, 471] on button "Pay & Complete" at bounding box center [195, 468] width 94 height 23
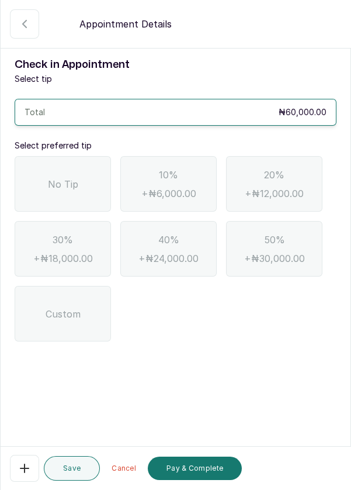
scroll to position [0, 0]
click at [73, 180] on span "No Tip" at bounding box center [63, 184] width 30 height 14
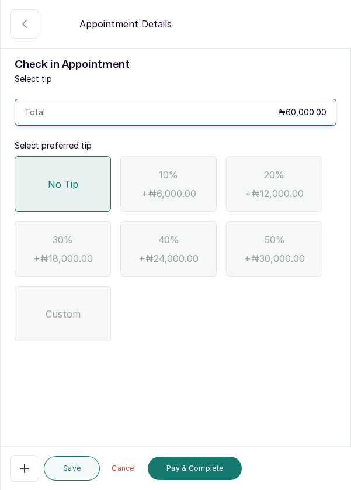
click at [214, 467] on button "Pay & Complete" at bounding box center [195, 468] width 94 height 23
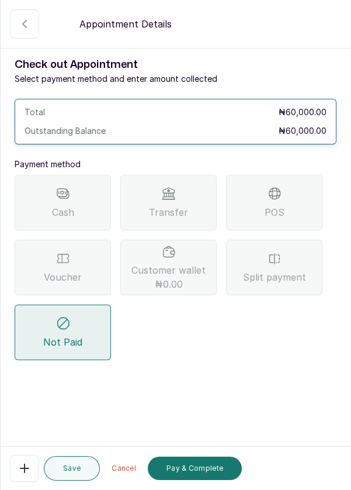
click at [194, 206] on div "Transfer" at bounding box center [168, 203] width 96 height 56
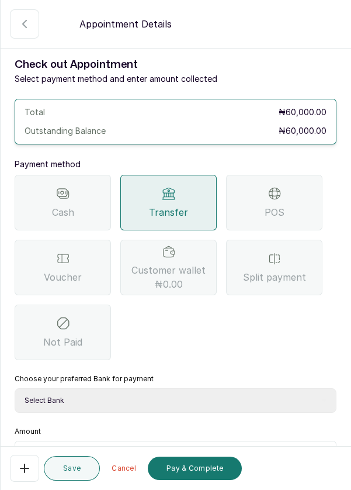
click at [247, 333] on div "Cash Transfer POS Voucher Customer wallet ₦0.00 Split payment Not Paid" at bounding box center [176, 267] width 322 height 185
click at [23, 25] on icon "button" at bounding box center [25, 23] width 4 height 7
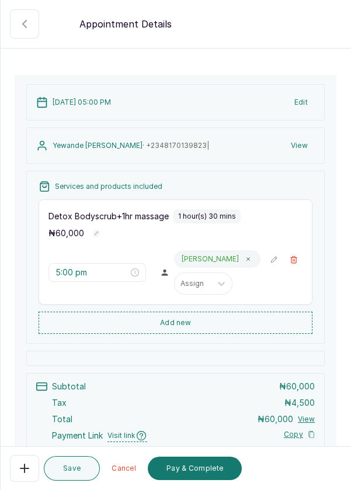
scroll to position [72, 0]
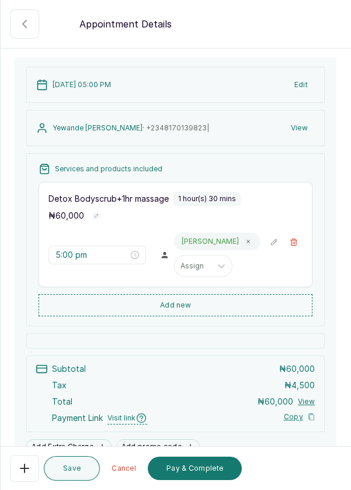
click at [240, 306] on button "Add new" at bounding box center [176, 305] width 274 height 22
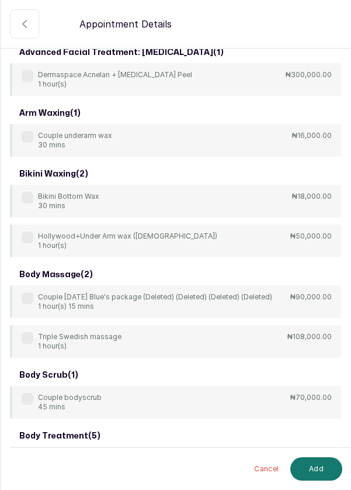
scroll to position [0, 0]
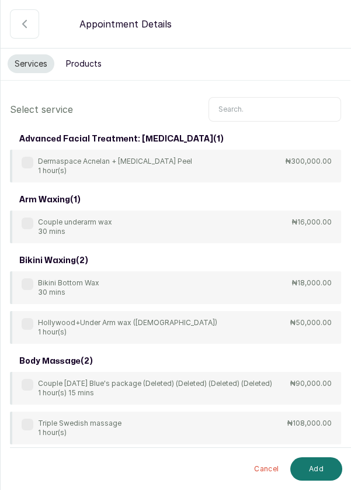
click at [266, 104] on input "text" at bounding box center [275, 109] width 133 height 25
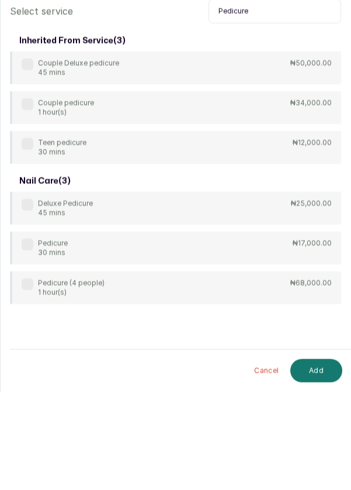
type input "Pedicure"
click at [32, 333] on div "Pedicure 30 mins ₦17,000.00" at bounding box center [176, 346] width 332 height 33
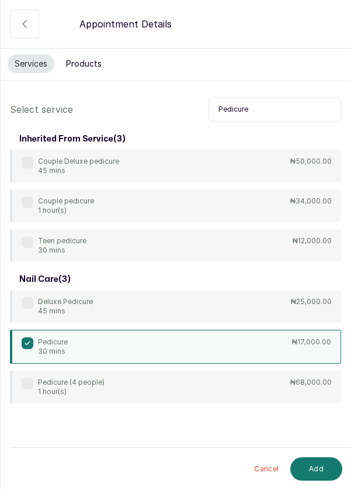
click at [323, 473] on button "Add" at bounding box center [317, 468] width 52 height 23
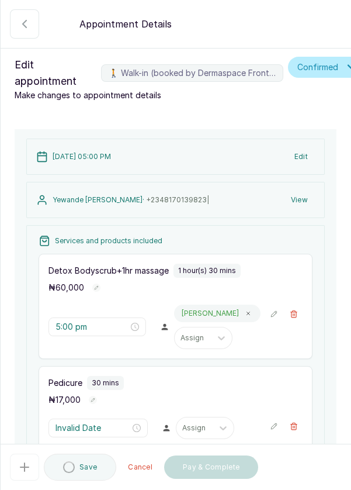
type input "6:30 pm"
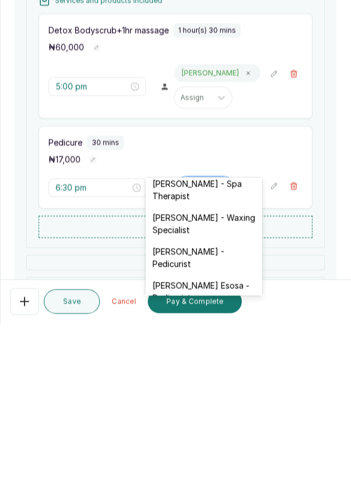
scroll to position [74, 0]
click at [230, 422] on div "[PERSON_NAME] - Pedicurist" at bounding box center [204, 425] width 117 height 34
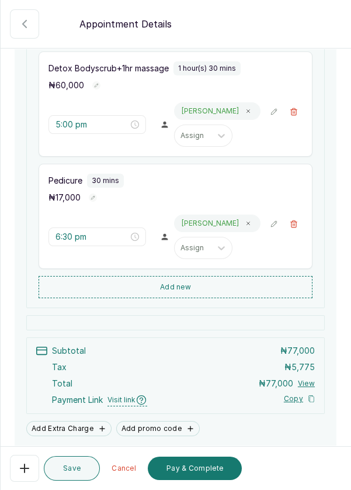
scroll to position [203, 0]
click at [73, 471] on button "Save" at bounding box center [72, 468] width 56 height 25
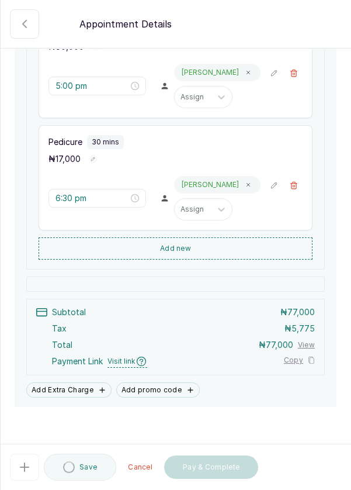
scroll to position [245, 0]
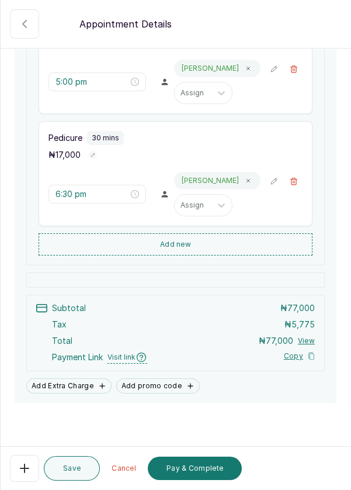
click at [210, 480] on button "Pay & Complete" at bounding box center [195, 468] width 94 height 23
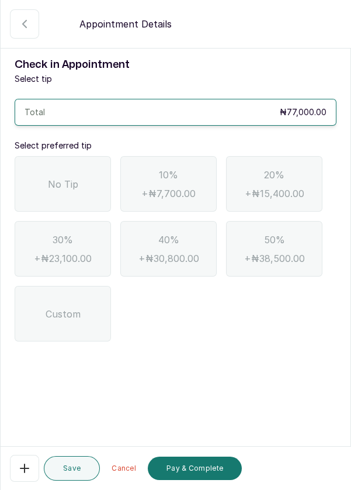
scroll to position [0, 0]
click at [59, 181] on span "No Tip" at bounding box center [63, 184] width 30 height 14
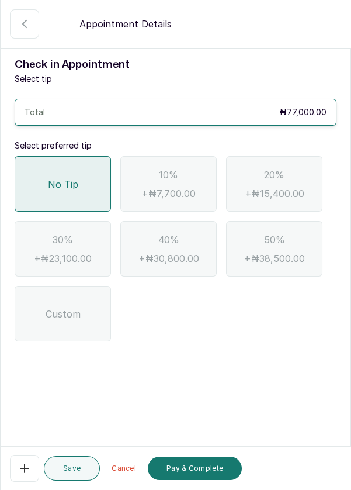
click at [210, 480] on button "Pay & Complete" at bounding box center [195, 468] width 94 height 23
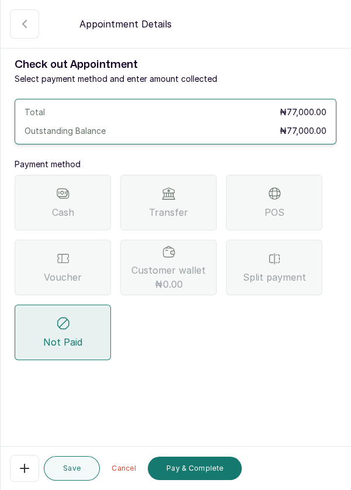
click at [292, 271] on span "Split payment" at bounding box center [274, 277] width 63 height 14
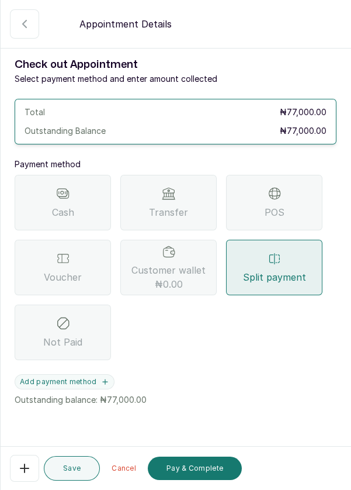
click at [106, 381] on icon "button" at bounding box center [105, 382] width 8 height 8
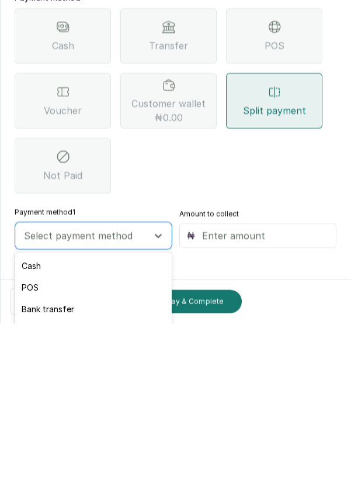
scroll to position [56, 0]
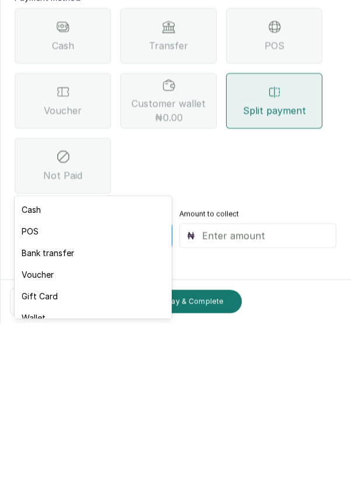
click at [75, 418] on div "Bank transfer" at bounding box center [93, 420] width 157 height 22
click at [84, 416] on div "Bank transfer" at bounding box center [93, 420] width 157 height 22
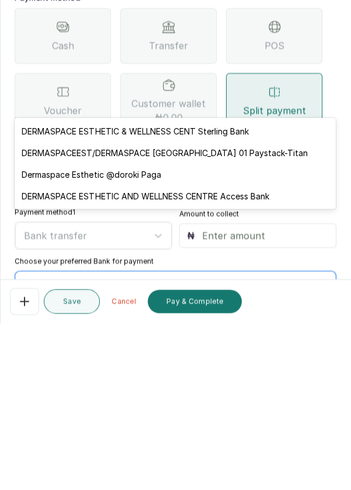
click at [288, 319] on div "DERMASPACEEST/DERMASPACE [GEOGRAPHIC_DATA] 01 Paystack-Titan" at bounding box center [176, 320] width 322 height 22
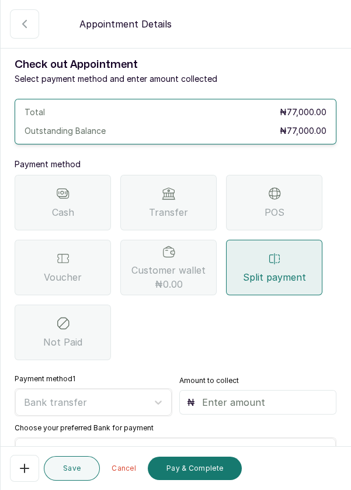
click at [275, 395] on input "text" at bounding box center [265, 402] width 127 height 14
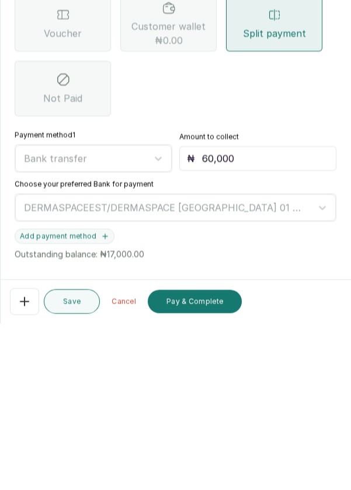
scroll to position [75, 0]
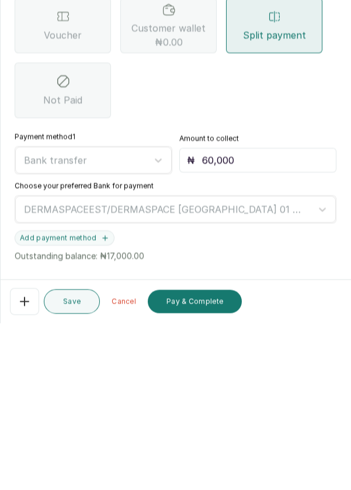
type input "60,000"
click at [103, 402] on icon "button" at bounding box center [105, 404] width 5 height 5
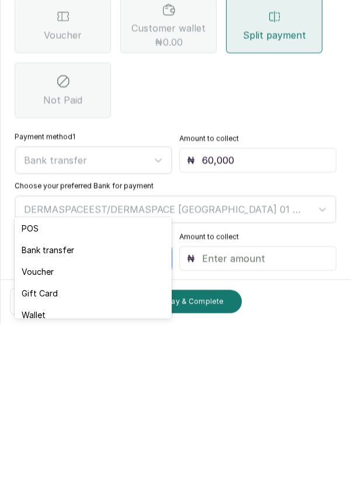
scroll to position [20, 0]
click at [37, 437] on div "Voucher" at bounding box center [93, 442] width 157 height 22
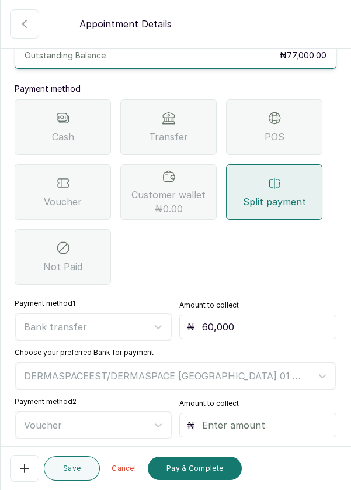
click at [276, 418] on input "text" at bounding box center [265, 425] width 127 height 14
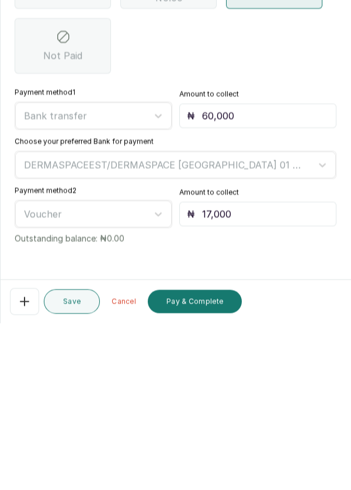
scroll to position [120, 0]
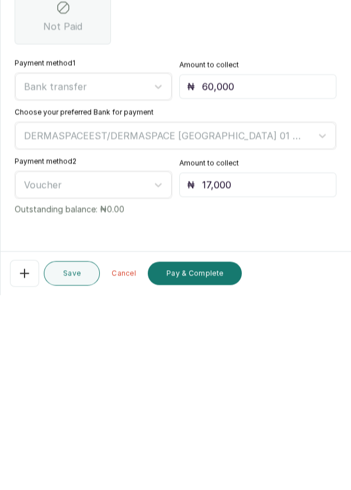
type input "17,000"
click at [212, 466] on button "Pay & Complete" at bounding box center [195, 468] width 94 height 23
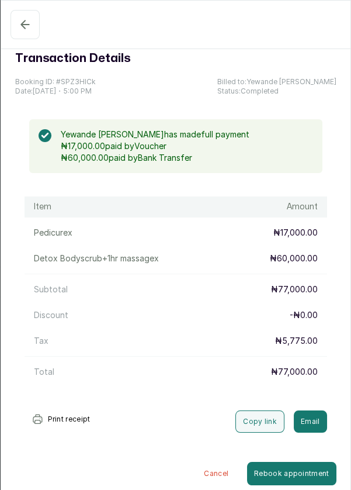
click at [24, 22] on icon "button" at bounding box center [25, 25] width 14 height 14
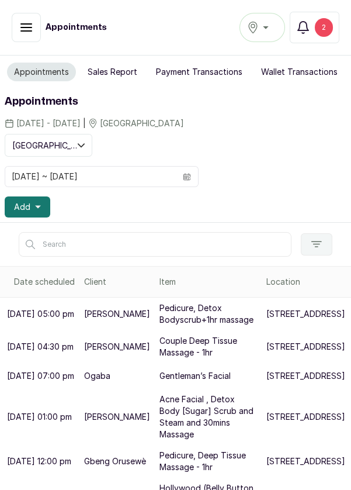
click at [40, 206] on button "Add" at bounding box center [28, 207] width 46 height 21
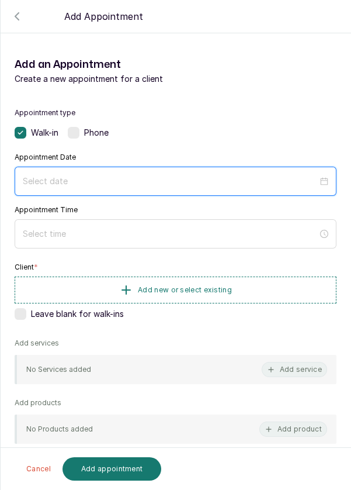
click at [126, 177] on input at bounding box center [170, 181] width 295 height 13
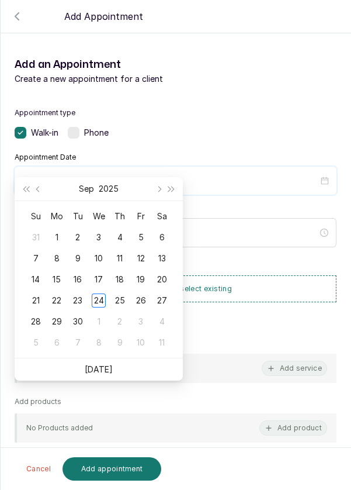
scroll to position [95, 0]
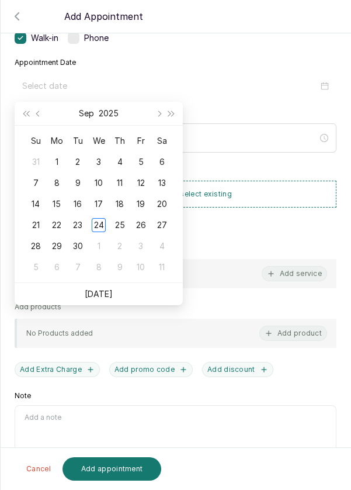
click at [97, 226] on div "24" at bounding box center [99, 225] width 14 height 14
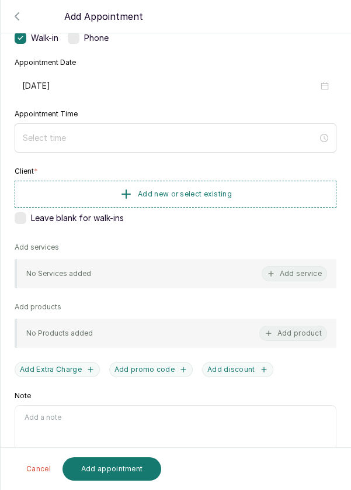
type input "[DATE]"
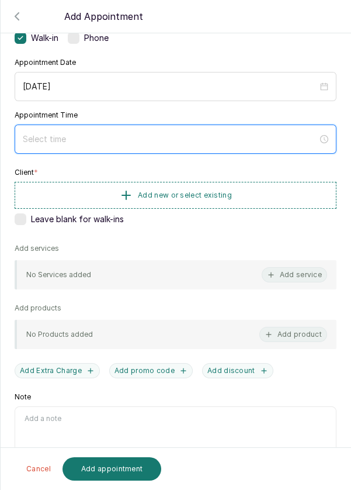
click at [176, 133] on input at bounding box center [170, 139] width 295 height 13
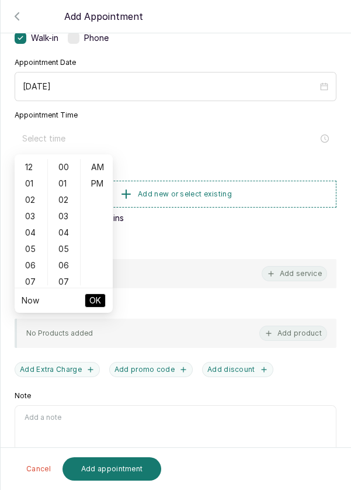
click at [33, 276] on div "07" at bounding box center [31, 282] width 28 height 16
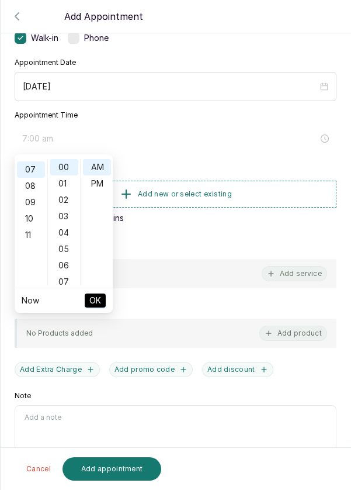
scroll to position [115, 0]
click at [100, 189] on div "PM" at bounding box center [97, 183] width 28 height 16
type input "7:00 pm"
click at [96, 303] on span "OK" at bounding box center [95, 300] width 12 height 22
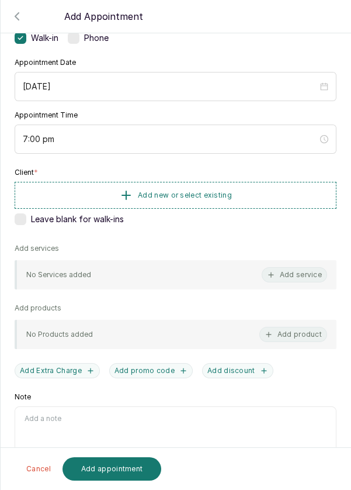
click at [256, 189] on button "Add new or select existing" at bounding box center [176, 195] width 322 height 27
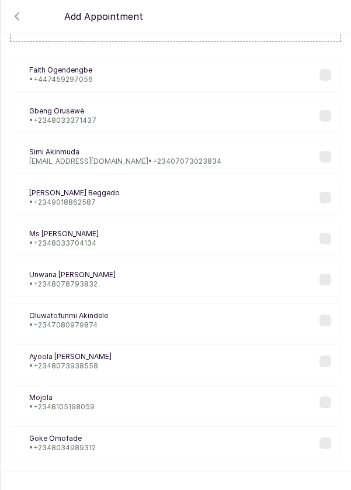
scroll to position [47, 0]
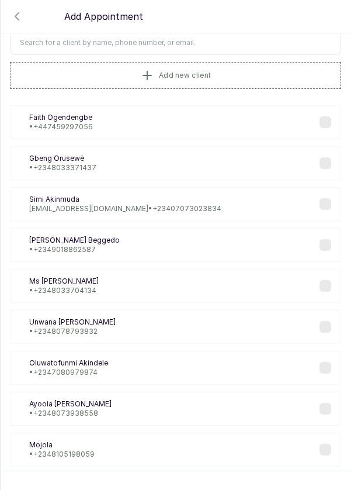
click at [193, 38] on input "text" at bounding box center [176, 42] width 332 height 25
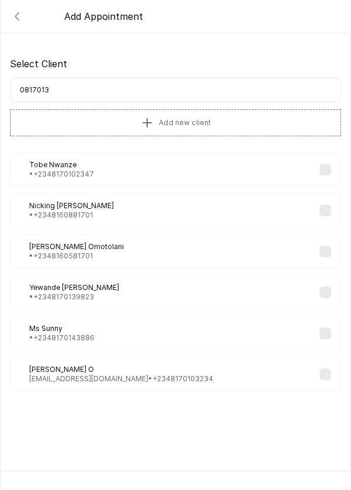
scroll to position [0, 0]
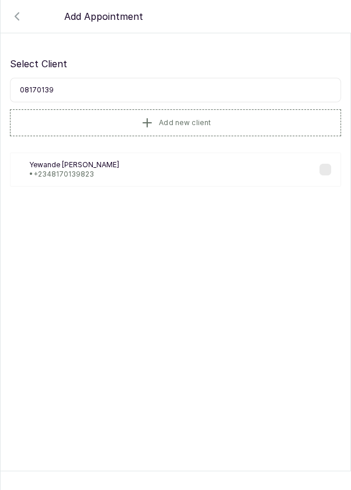
type input "081701398"
click at [69, 166] on p "[PERSON_NAME]" at bounding box center [74, 164] width 90 height 9
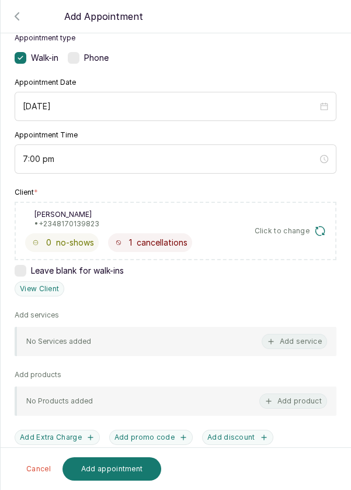
scroll to position [74, 0]
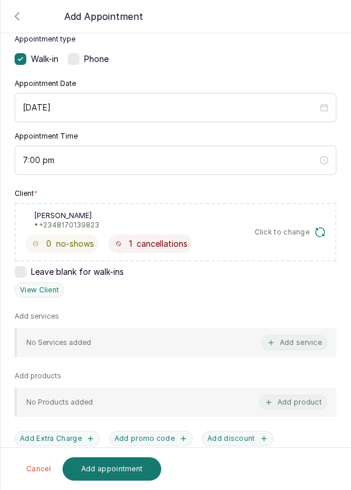
click at [294, 337] on button "Add service" at bounding box center [295, 342] width 66 height 15
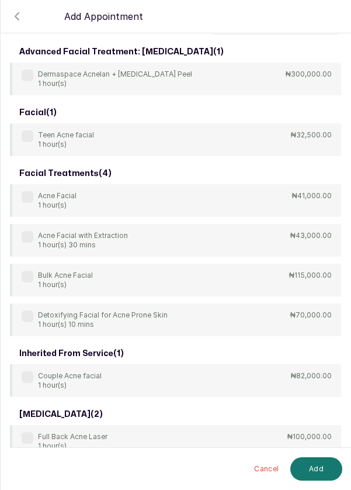
scroll to position [0, 0]
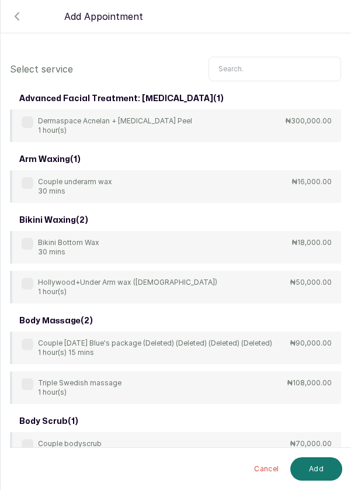
click at [263, 64] on input "text" at bounding box center [275, 69] width 133 height 25
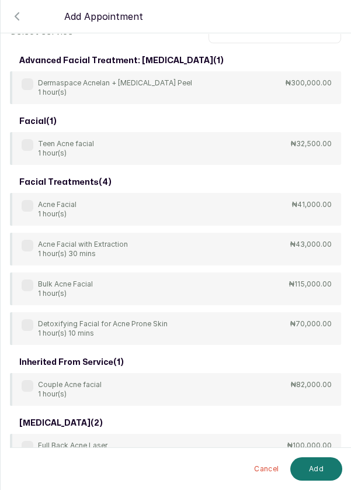
scroll to position [54, 0]
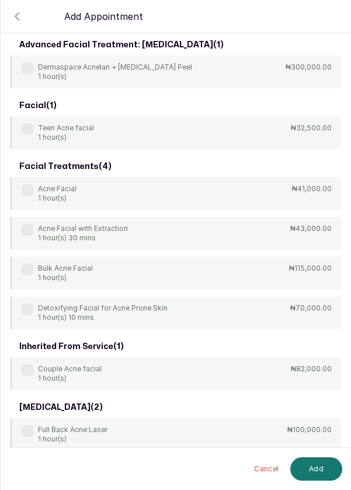
type input "Acne"
click at [29, 185] on label at bounding box center [28, 190] width 12 height 12
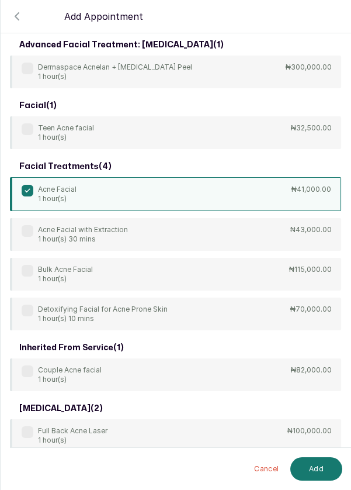
click at [312, 466] on button "Add" at bounding box center [317, 468] width 52 height 23
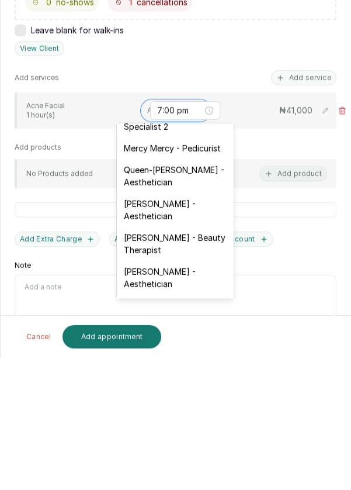
scroll to position [245, 0]
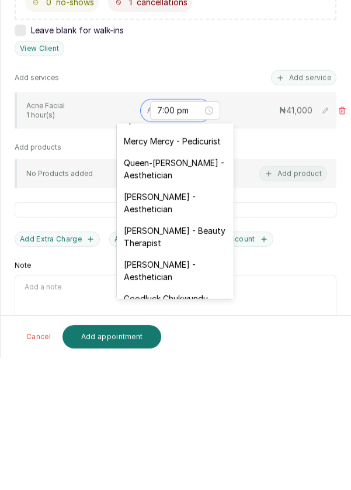
click at [180, 387] on div "[PERSON_NAME] - Aesthetician" at bounding box center [175, 403] width 117 height 34
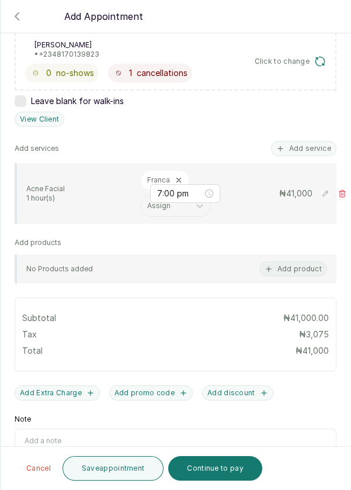
scroll to position [266, 0]
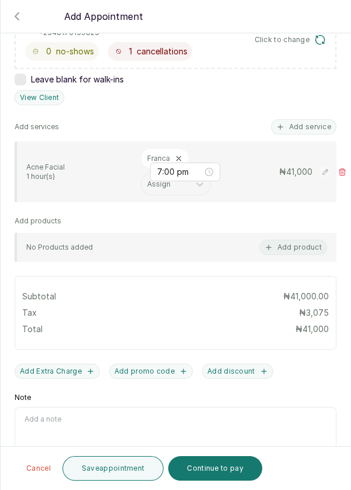
click at [122, 468] on button "Save appointment" at bounding box center [114, 468] width 102 height 25
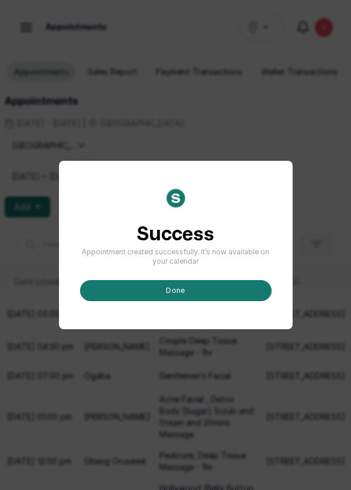
click at [192, 301] on button "done" at bounding box center [176, 290] width 192 height 21
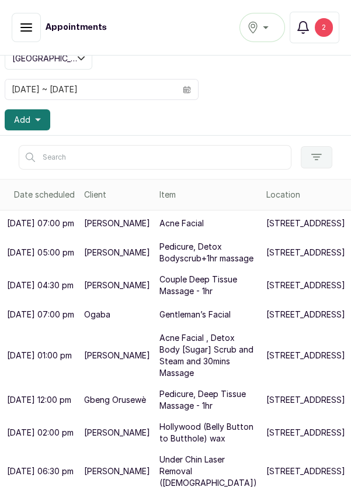
scroll to position [86, 0]
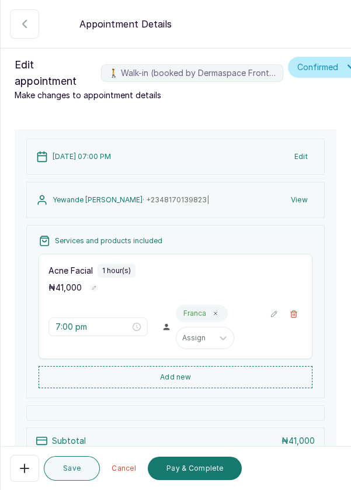
scroll to position [136, 0]
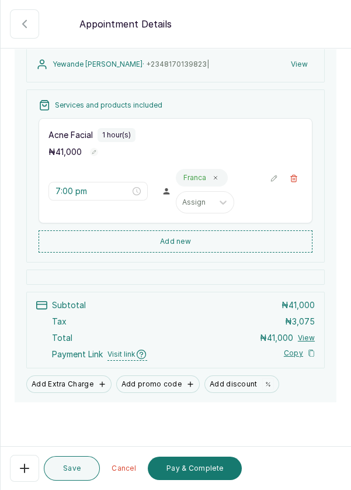
click at [219, 380] on button "Add discount" at bounding box center [242, 384] width 75 height 18
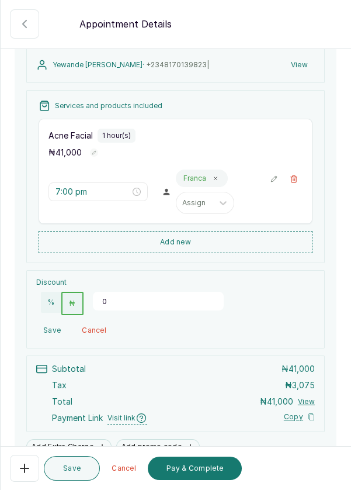
click at [46, 299] on button "%" at bounding box center [51, 302] width 20 height 21
click at [123, 295] on input "0" at bounding box center [158, 301] width 131 height 19
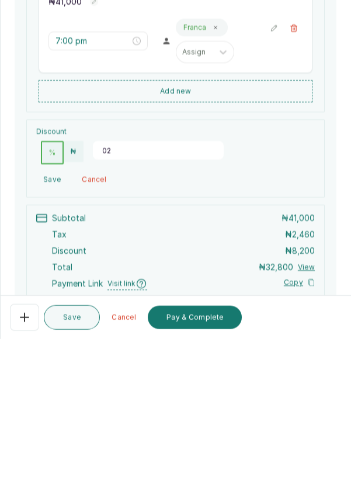
type input "0"
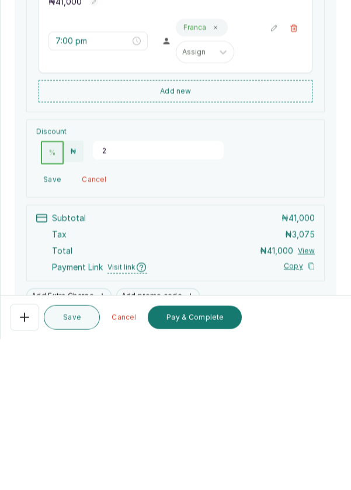
type input "20"
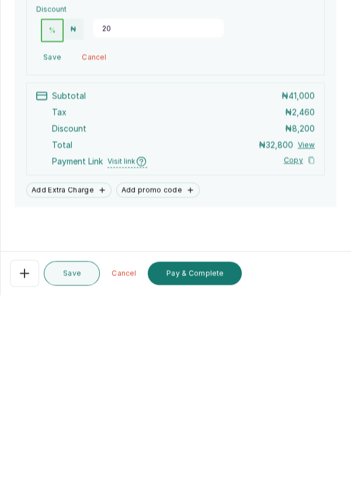
scroll to position [56, 0]
click at [212, 470] on button "Pay & Complete" at bounding box center [195, 468] width 94 height 23
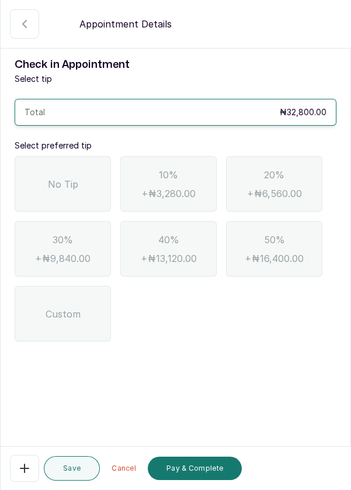
scroll to position [0, 0]
click at [70, 177] on span "No Tip" at bounding box center [63, 184] width 30 height 14
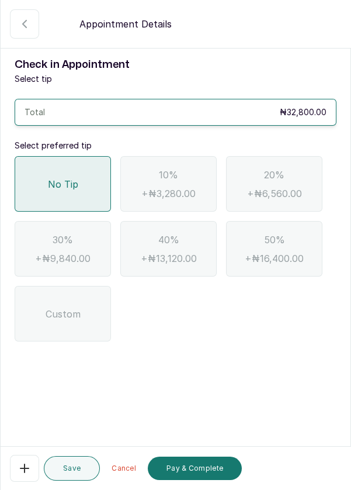
click at [213, 470] on button "Pay & Complete" at bounding box center [195, 468] width 94 height 23
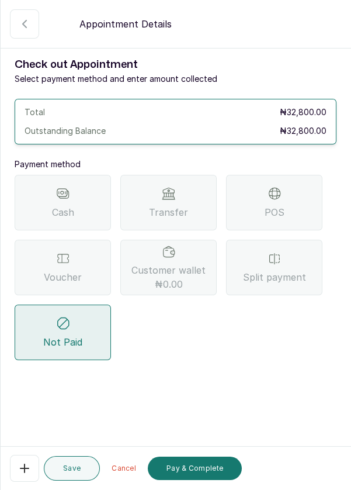
click at [194, 175] on div "Transfer" at bounding box center [168, 203] width 96 height 56
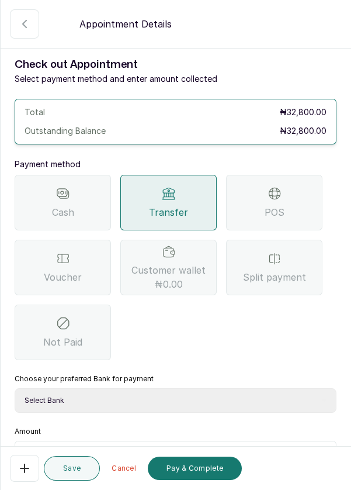
click at [84, 449] on input "text" at bounding box center [183, 456] width 292 height 14
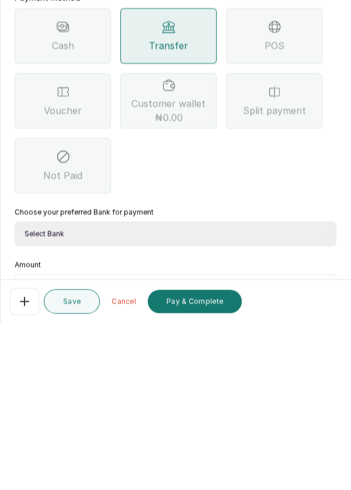
click at [119, 388] on select "Select Bank DERMASPACE ESTHETIC & WELLNESS CENT Sterling Bank DERMASPACEEST/DER…" at bounding box center [176, 400] width 322 height 25
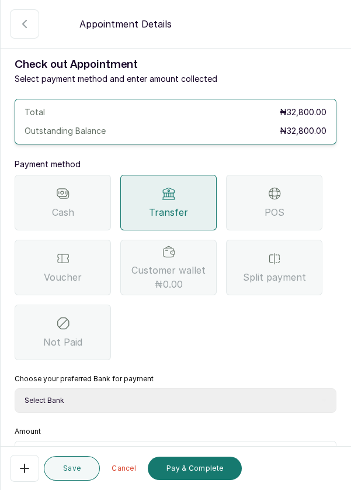
select select "818ea5c0-5b47-4751-8f35-6fc14409c533"
click at [15, 388] on select "Select Bank DERMASPACE ESTHETIC & WELLNESS CENT Sterling Bank DERMASPACEEST/DER…" at bounding box center [176, 400] width 322 height 25
click at [136, 449] on input "text" at bounding box center [183, 456] width 292 height 14
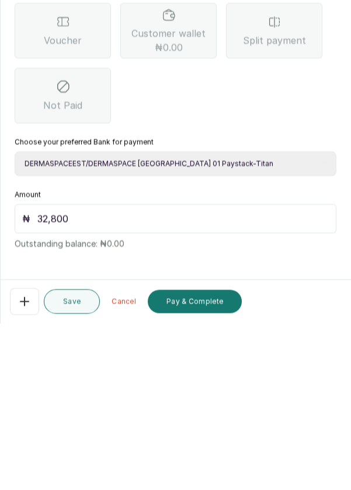
scroll to position [77, 0]
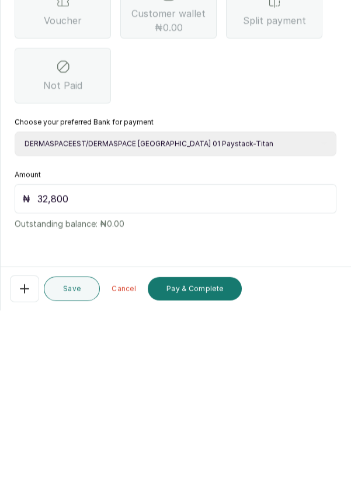
type input "32,800"
click at [206, 467] on button "Pay & Complete" at bounding box center [195, 468] width 94 height 23
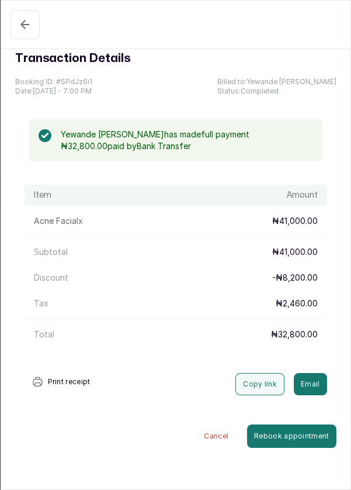
click at [30, 19] on icon "button" at bounding box center [25, 25] width 14 height 14
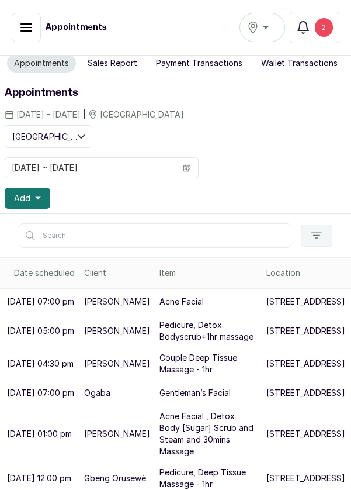
scroll to position [0, 0]
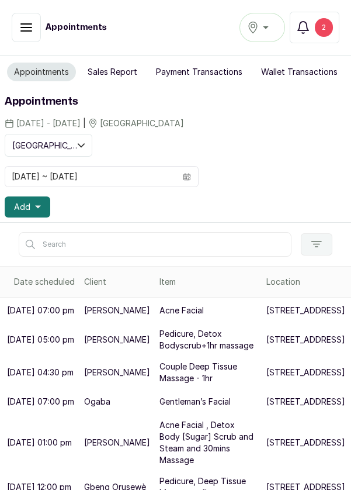
click at [118, 67] on button "Sales Report" at bounding box center [113, 72] width 64 height 19
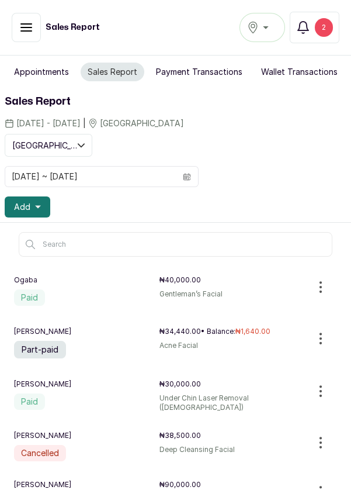
click at [41, 69] on button "Appointments" at bounding box center [41, 72] width 69 height 19
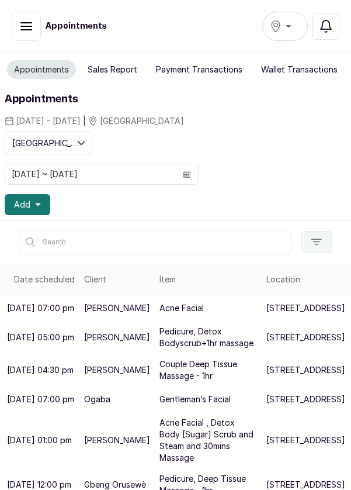
click at [328, 32] on icon "button" at bounding box center [326, 26] width 14 height 14
